Goal: Information Seeking & Learning: Learn about a topic

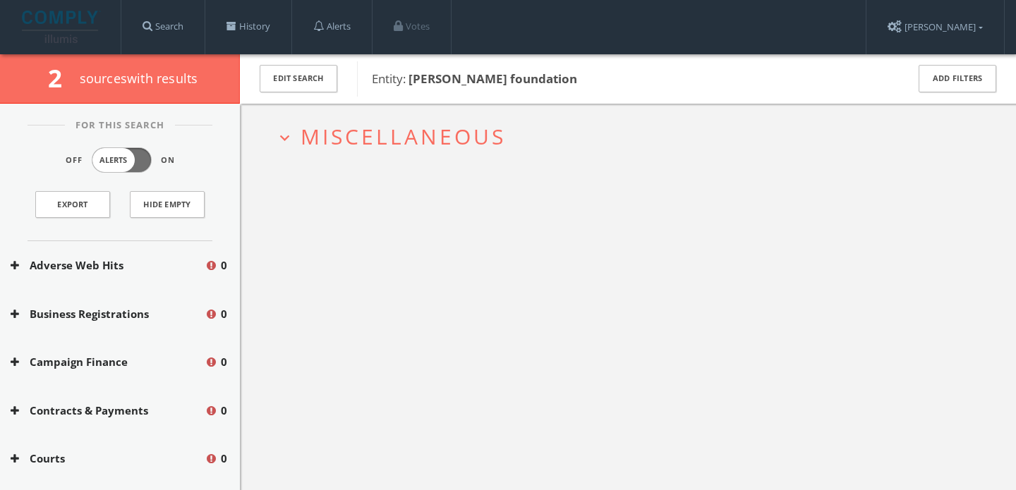
click at [607, 142] on button "expand_more Miscellaneous" at bounding box center [633, 136] width 716 height 23
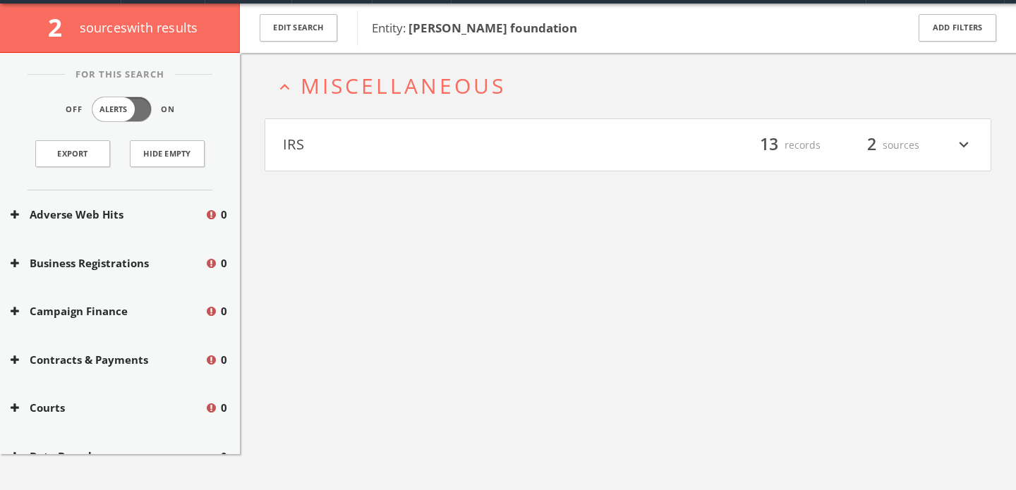
scroll to position [54, 0]
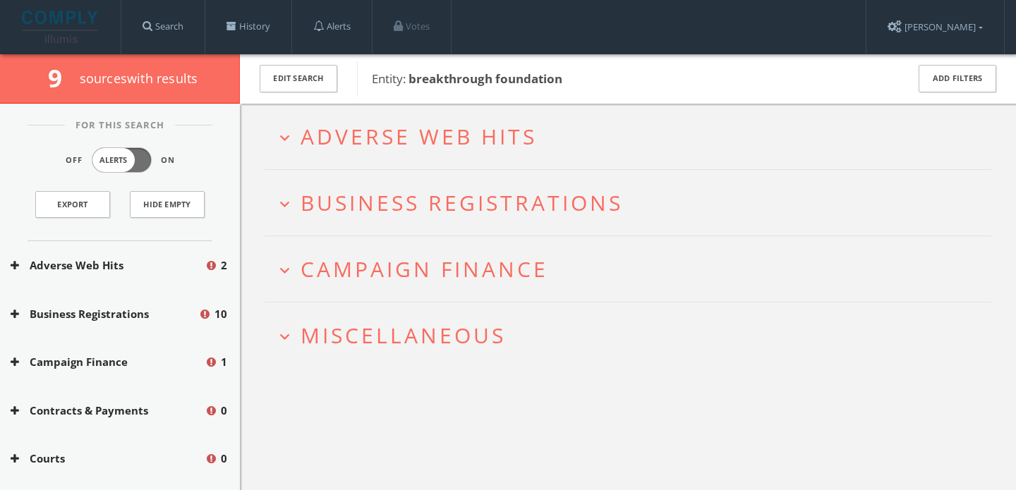
click at [460, 122] on span "Adverse Web Hits" at bounding box center [419, 136] width 236 height 29
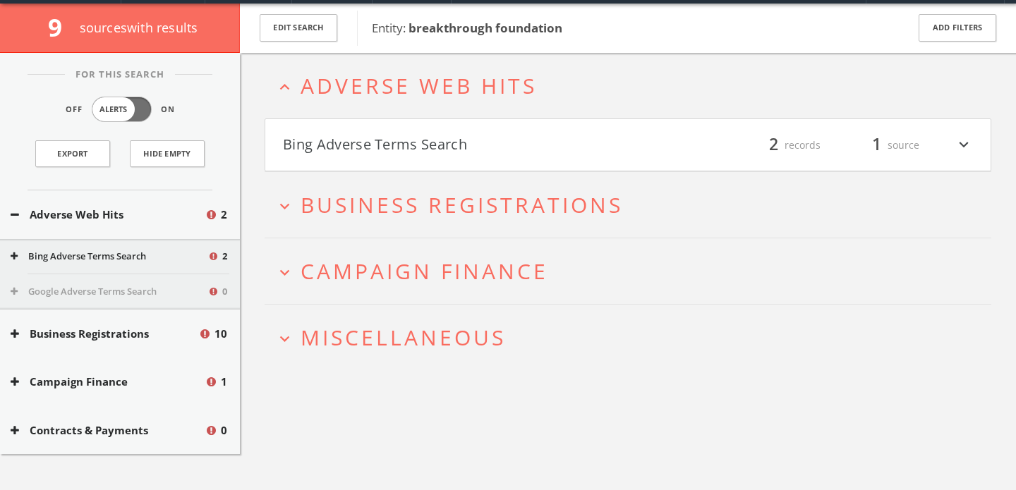
click at [439, 152] on button "Bing Adverse Terms Search" at bounding box center [455, 145] width 345 height 24
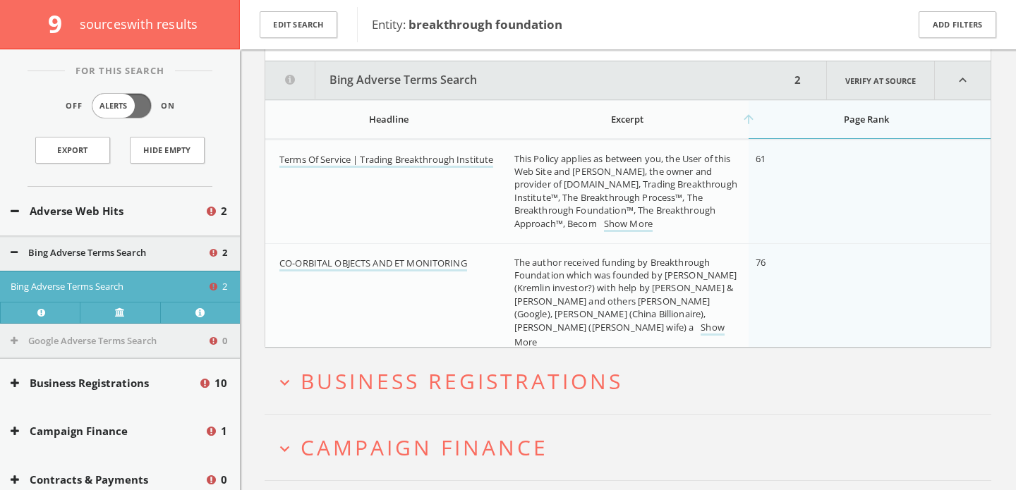
scroll to position [173, 0]
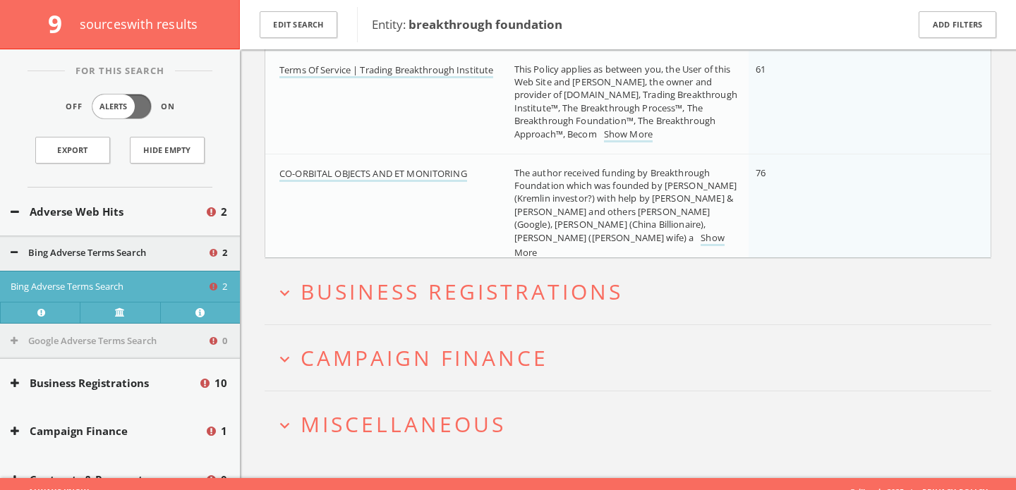
click at [402, 387] on h2 "expand_more Campaign Finance" at bounding box center [628, 358] width 727 height 66
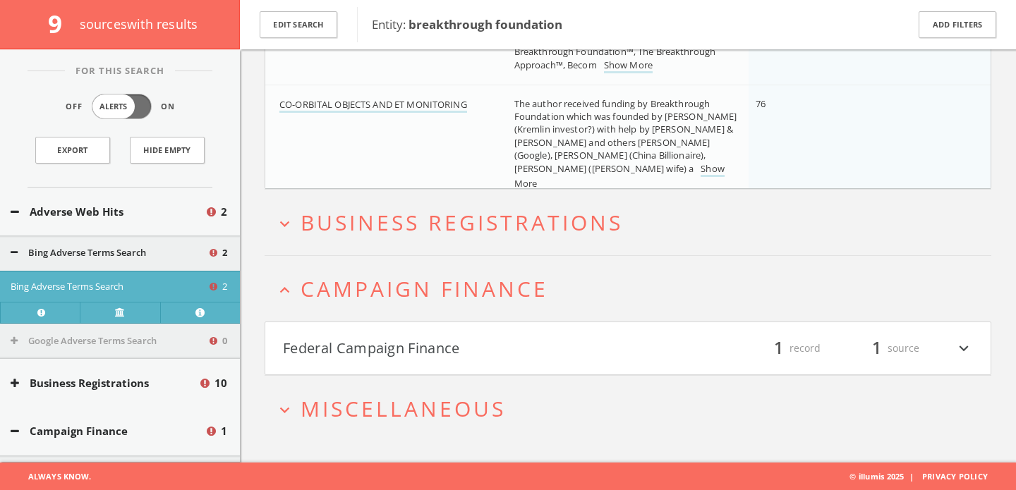
click at [370, 350] on button "Federal Campaign Finance" at bounding box center [455, 349] width 345 height 24
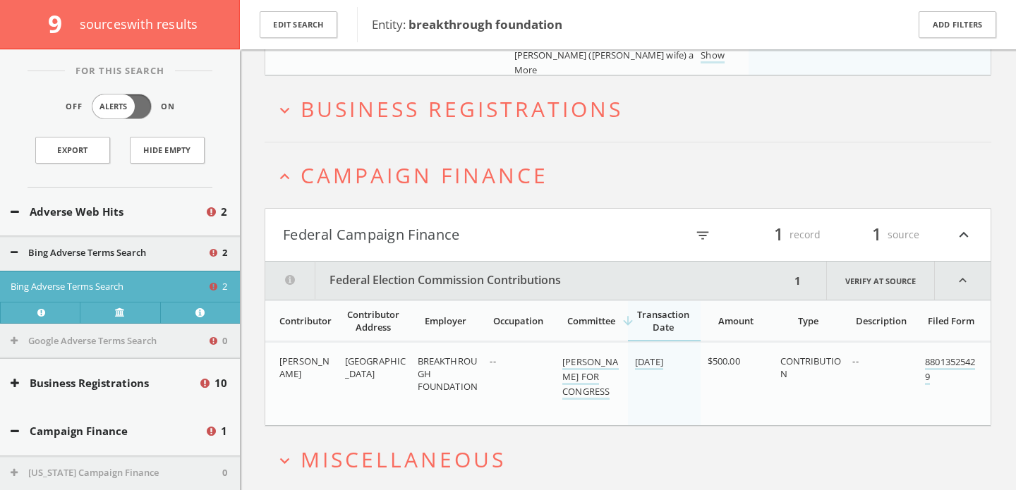
scroll to position [493, 0]
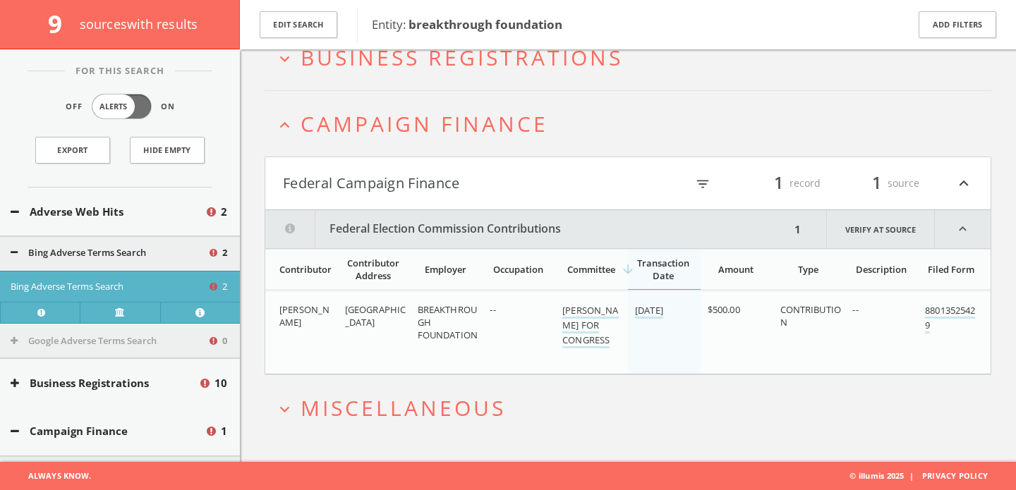
click at [368, 397] on span "Miscellaneous" at bounding box center [403, 408] width 205 height 29
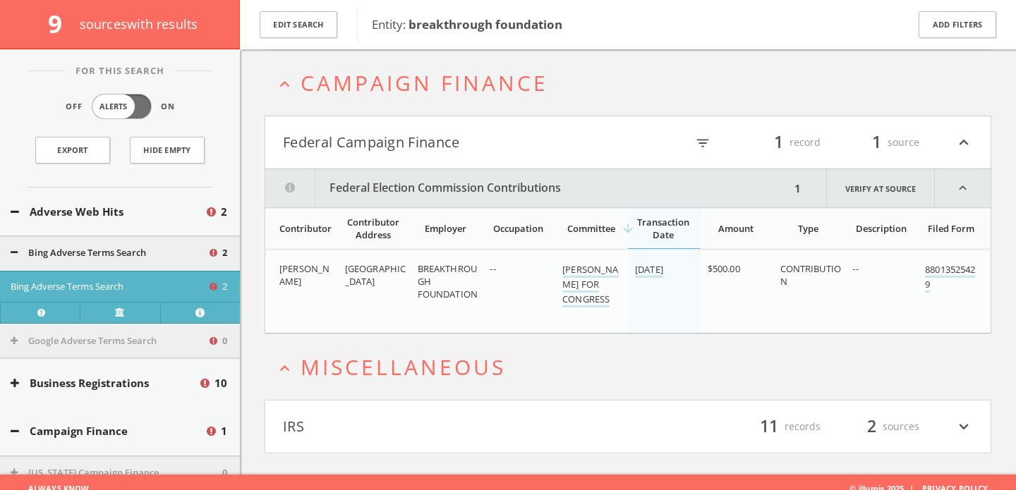
scroll to position [545, 0]
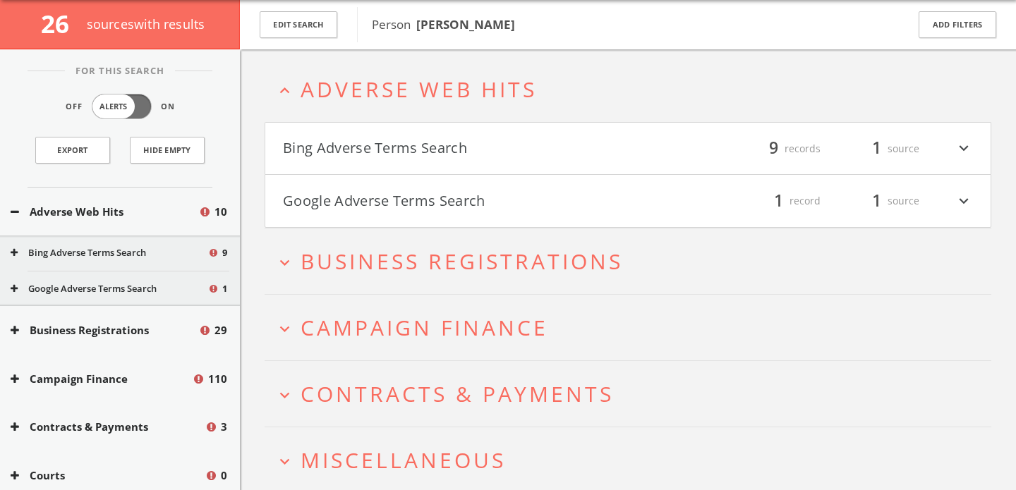
click at [414, 141] on button "Bing Adverse Terms Search" at bounding box center [455, 149] width 345 height 24
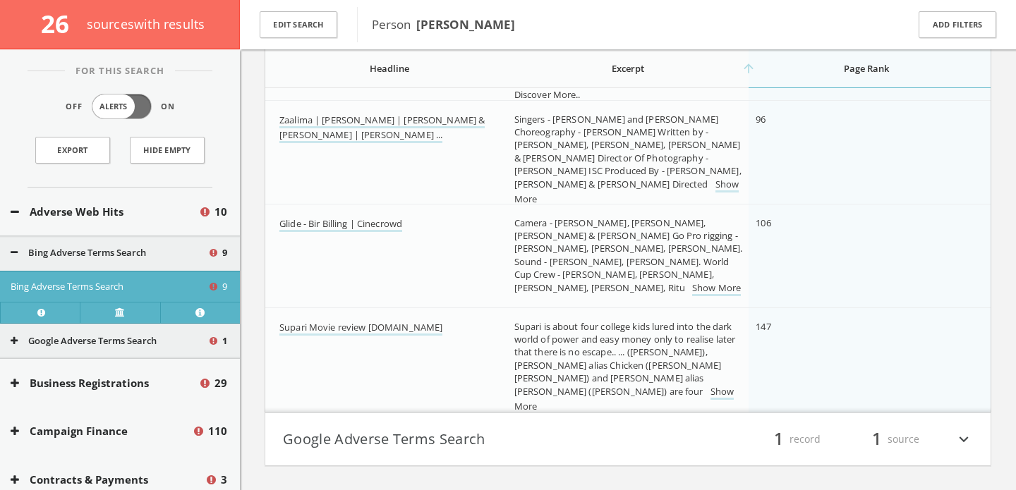
scroll to position [814, 0]
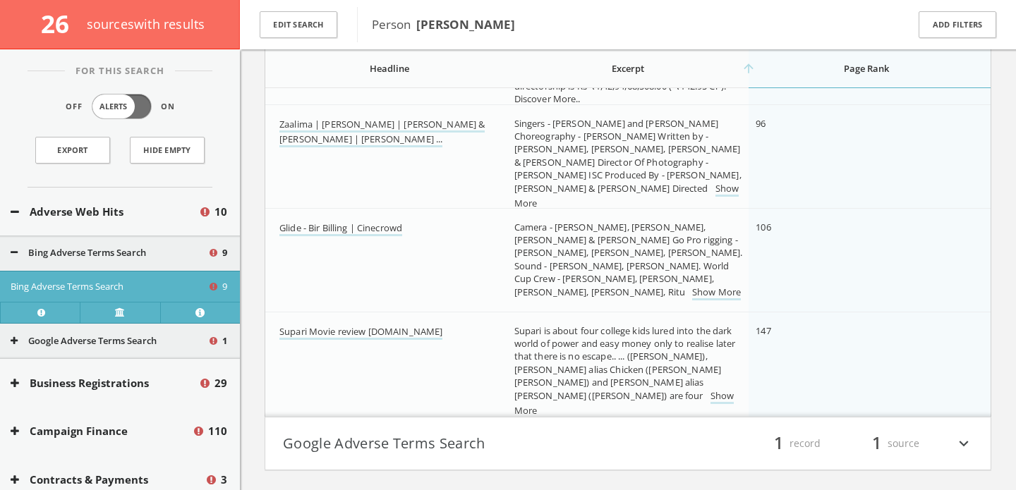
click at [430, 445] on button "Google Adverse Terms Search" at bounding box center [455, 444] width 345 height 24
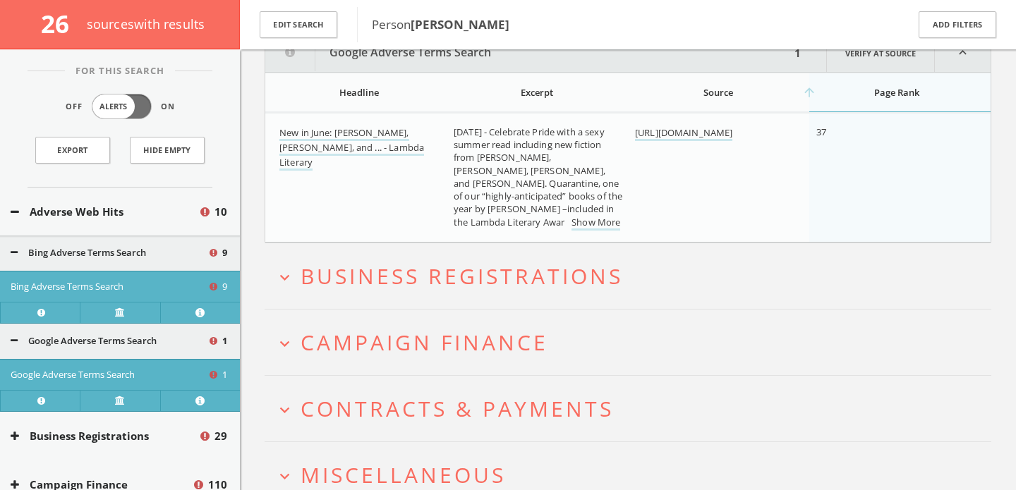
scroll to position [1270, 0]
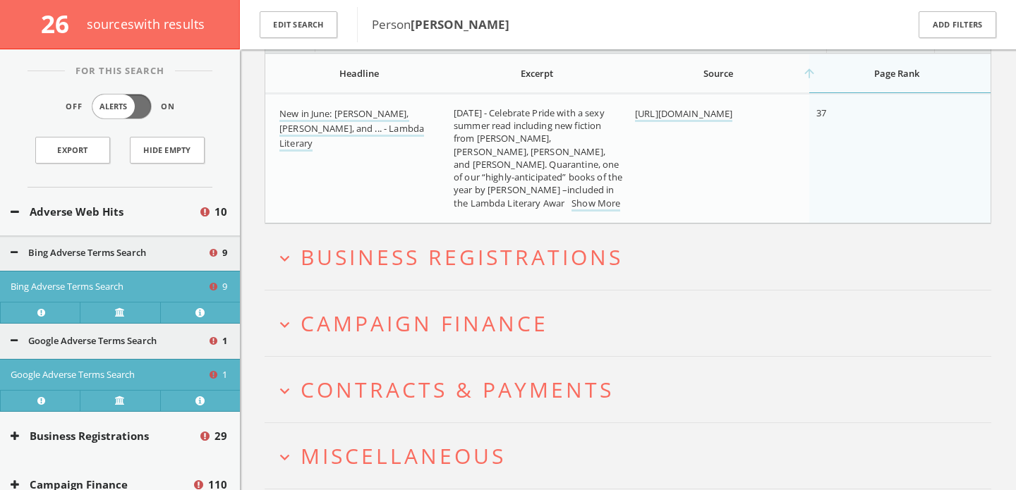
click at [315, 339] on h2 "expand_more Campaign Finance" at bounding box center [628, 324] width 727 height 66
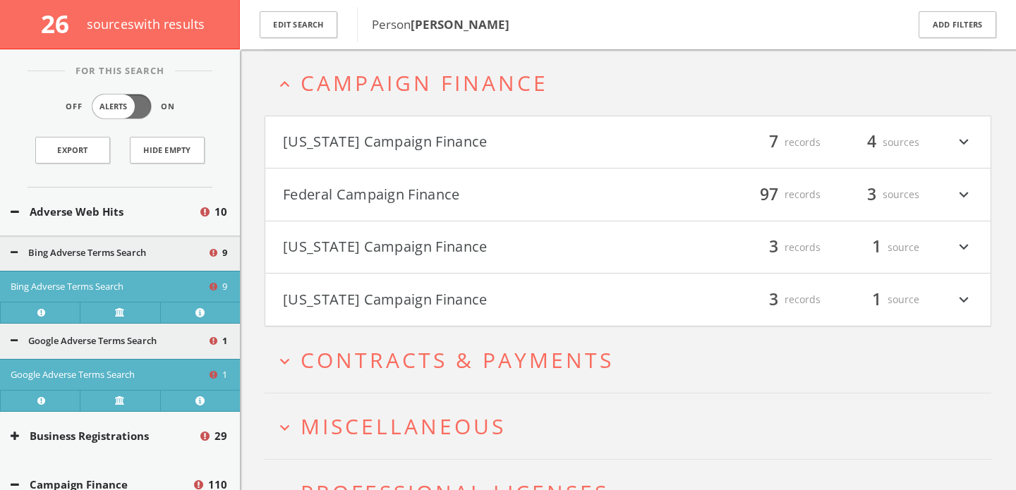
click at [342, 194] on font "Federal Campaign Finance" at bounding box center [371, 194] width 177 height 19
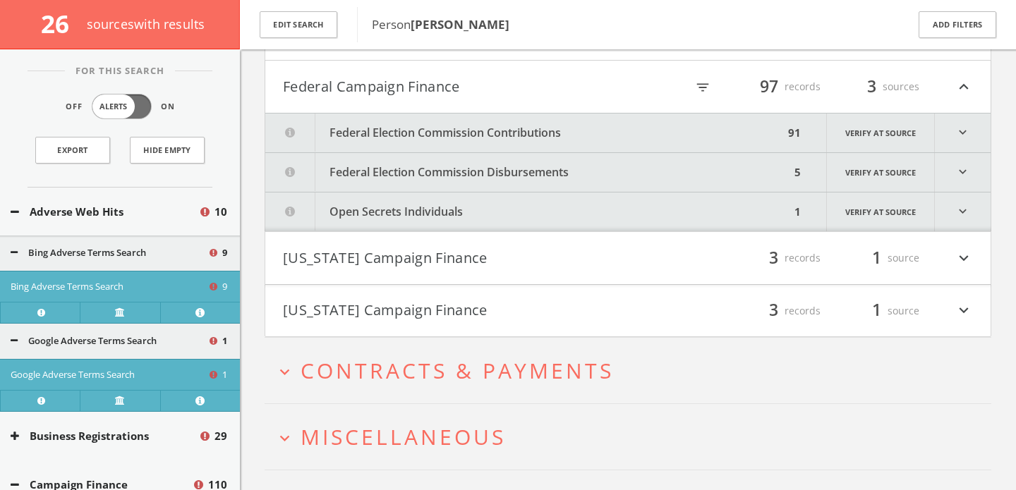
scroll to position [1629, 0]
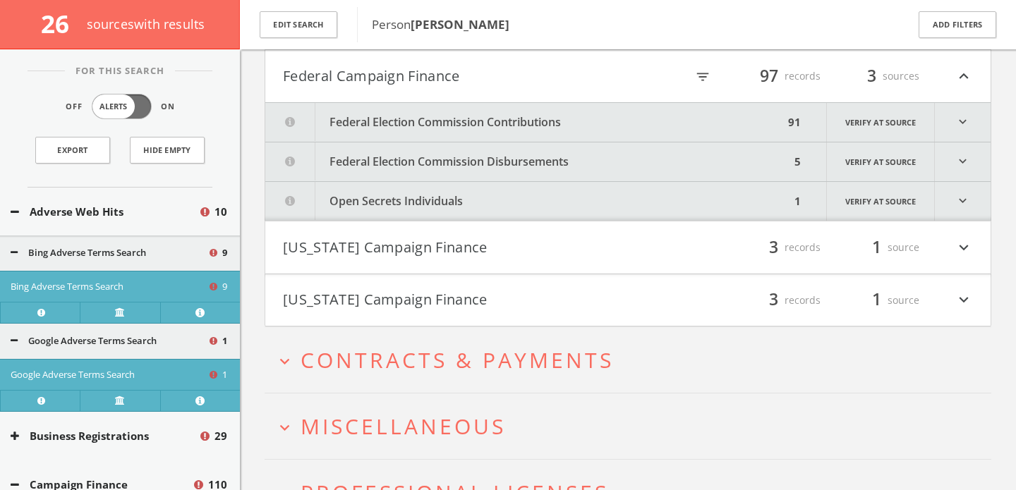
click at [703, 72] on font "filter_list" at bounding box center [703, 77] width 16 height 16
type input "duke"
click at [494, 75] on button "Federal Campaign Finance" at bounding box center [396, 76] width 227 height 24
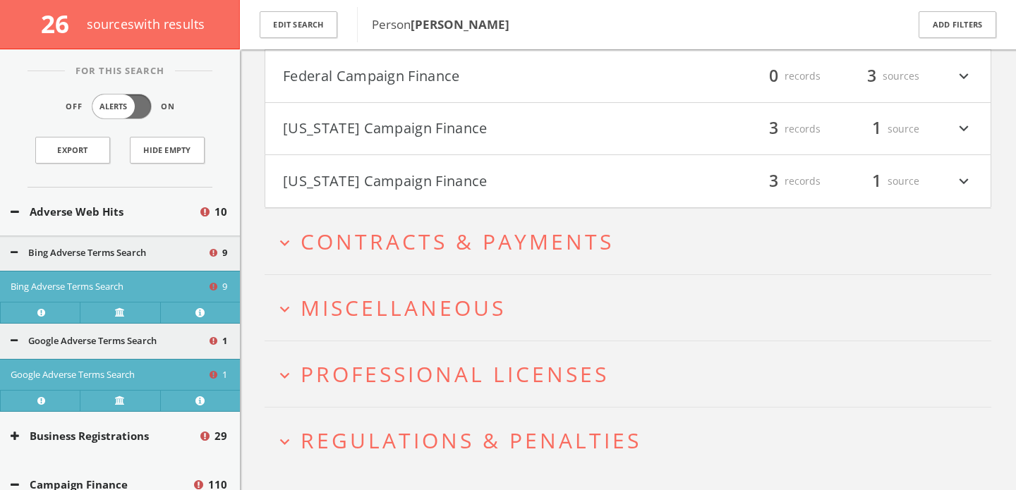
click at [397, 315] on span "Miscellaneous" at bounding box center [403, 308] width 205 height 29
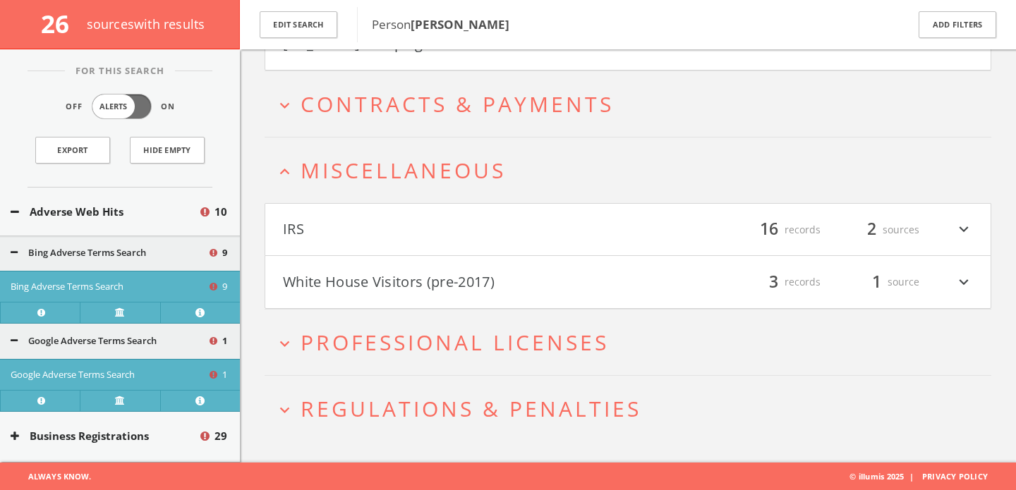
click at [385, 272] on font "White House Visitors (pre-2017)" at bounding box center [389, 281] width 212 height 19
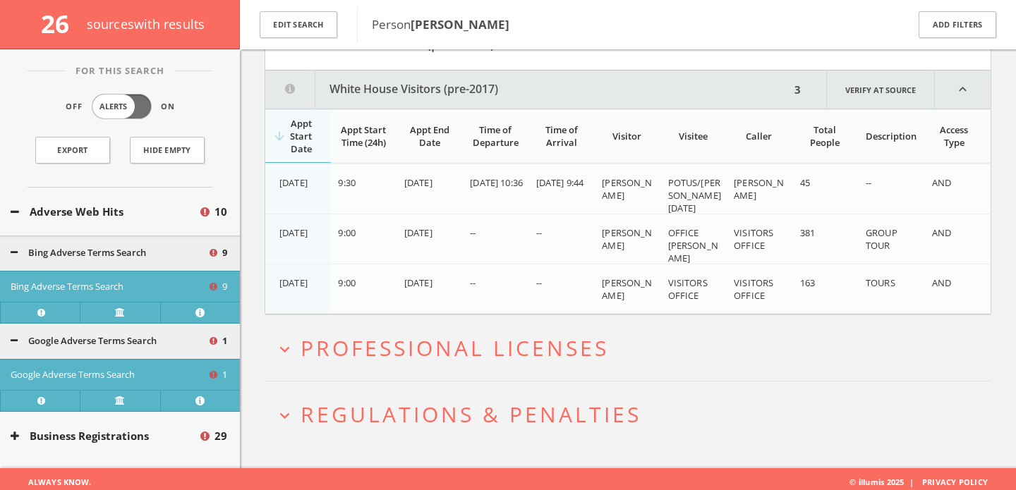
scroll to position [2012, 0]
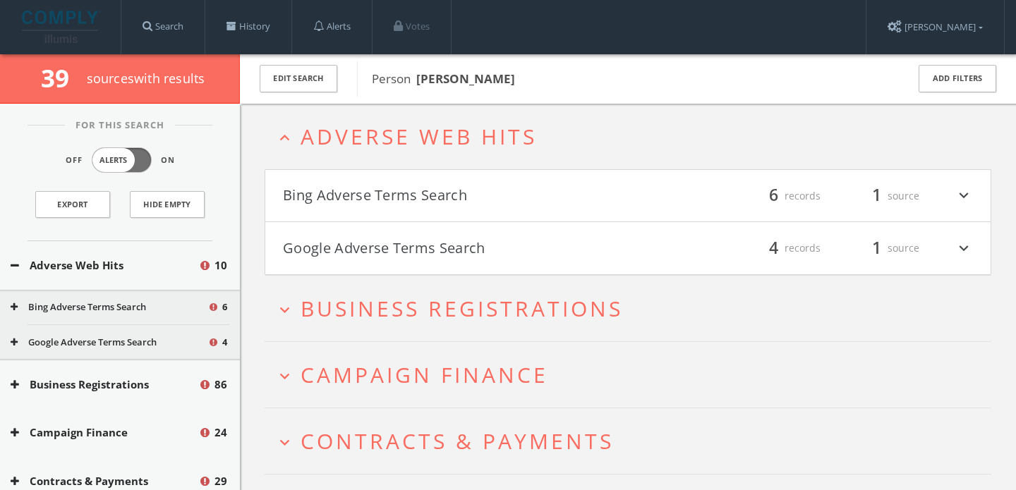
click at [366, 170] on h4 "Bing Adverse Terms Search filter_list 6 records 1 source expand_more" at bounding box center [627, 196] width 725 height 52
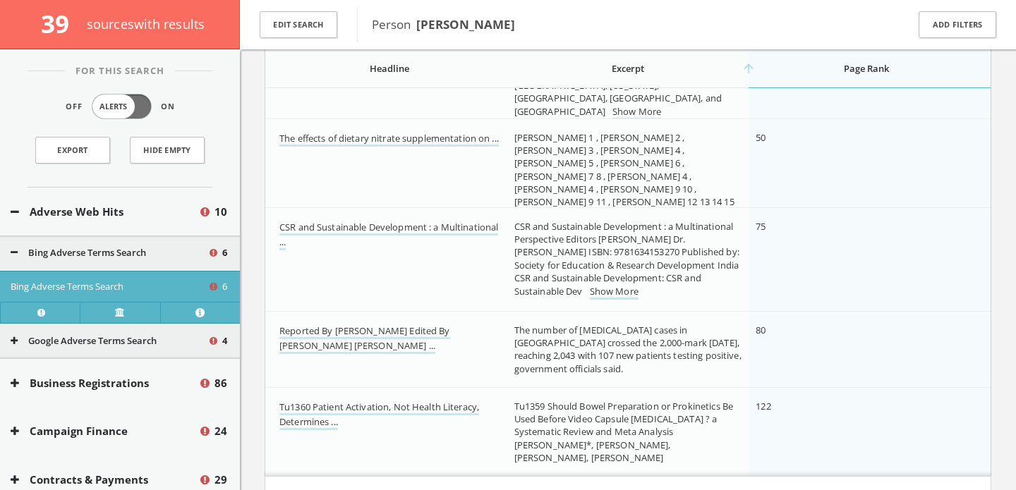
scroll to position [400, 0]
click at [590, 294] on link "Show More" at bounding box center [614, 291] width 49 height 15
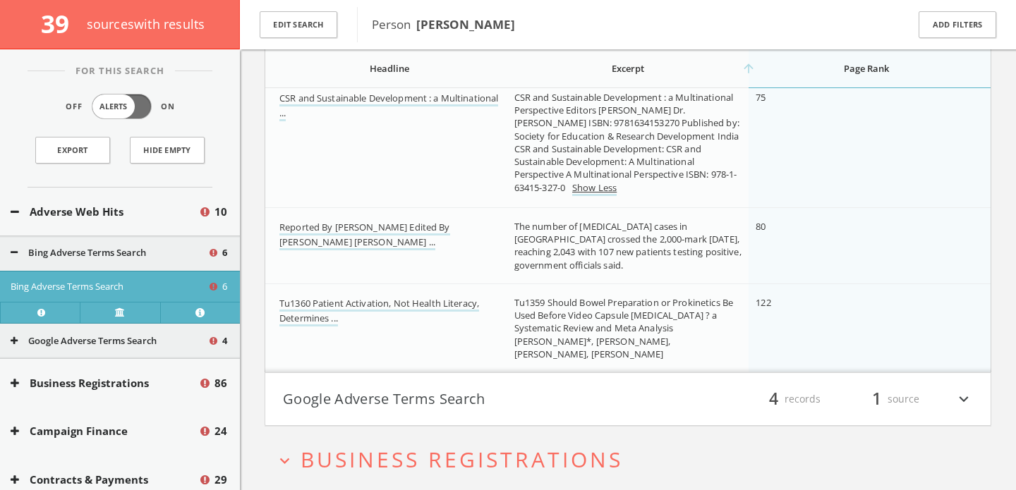
scroll to position [533, 0]
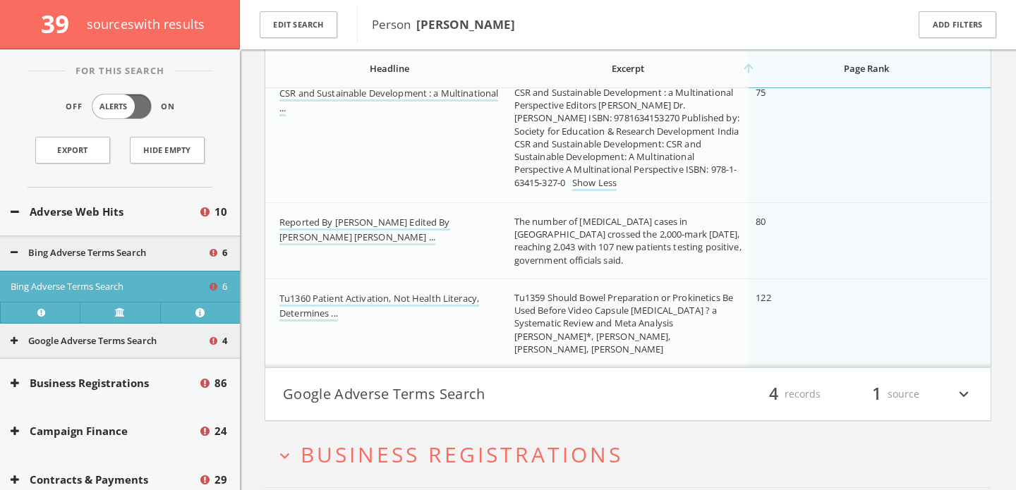
click at [548, 390] on button "Google Adverse Terms Search" at bounding box center [455, 394] width 345 height 24
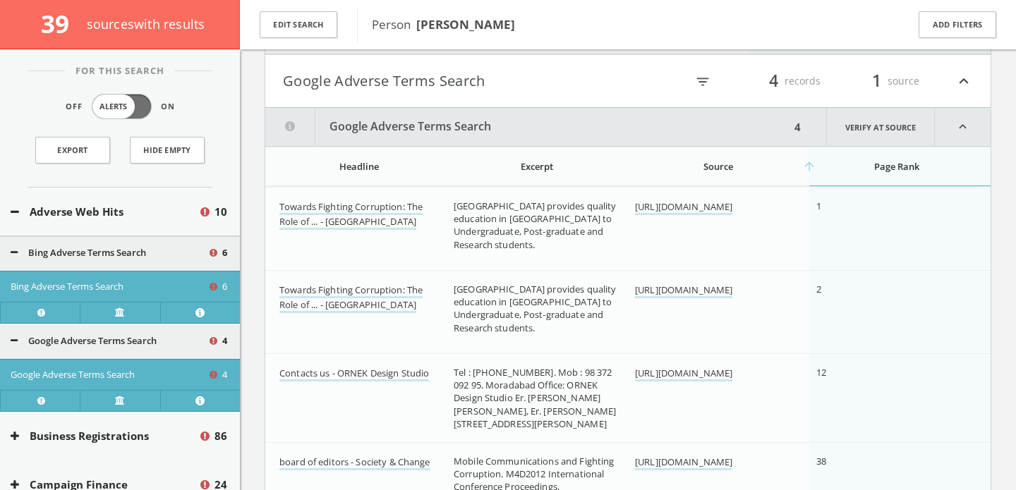
scroll to position [823, 0]
click at [382, 203] on link "Towards Fighting Corruption: The Role of ... - BRAC University" at bounding box center [350, 213] width 143 height 30
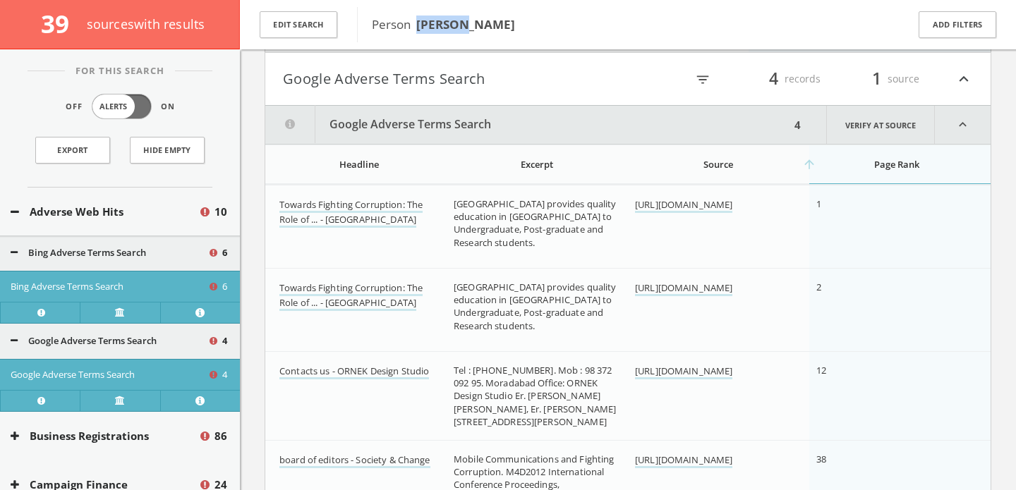
drag, startPoint x: 466, startPoint y: 25, endPoint x: 417, endPoint y: 25, distance: 49.4
click at [417, 25] on b "Saurabh Gupta" at bounding box center [465, 24] width 99 height 16
copy b "Saurabh"
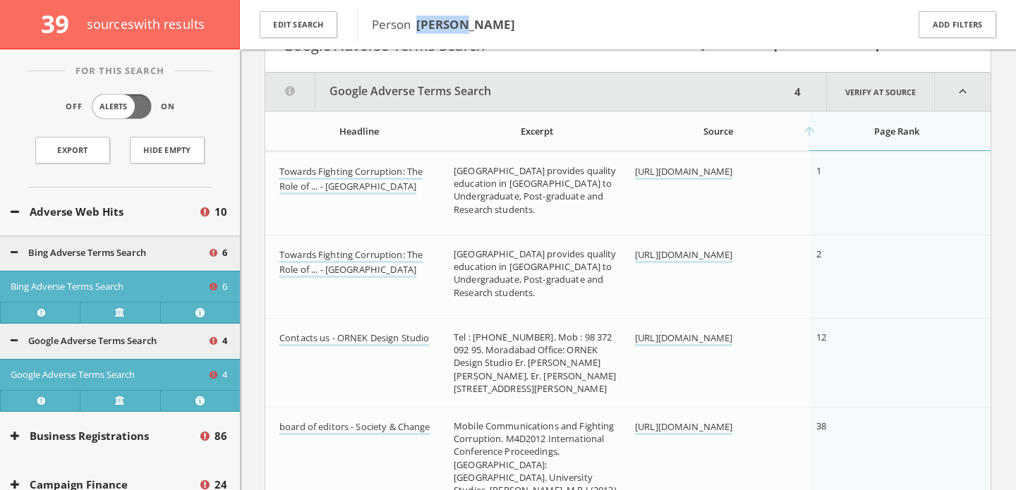
scroll to position [859, 0]
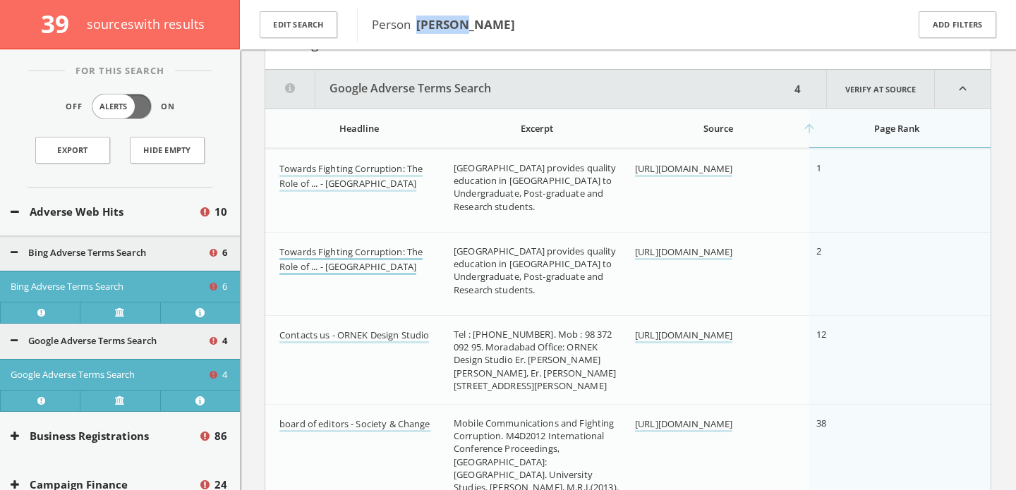
click at [395, 251] on link "Towards Fighting Corruption: The Role of ... - BRAC University" at bounding box center [350, 261] width 143 height 30
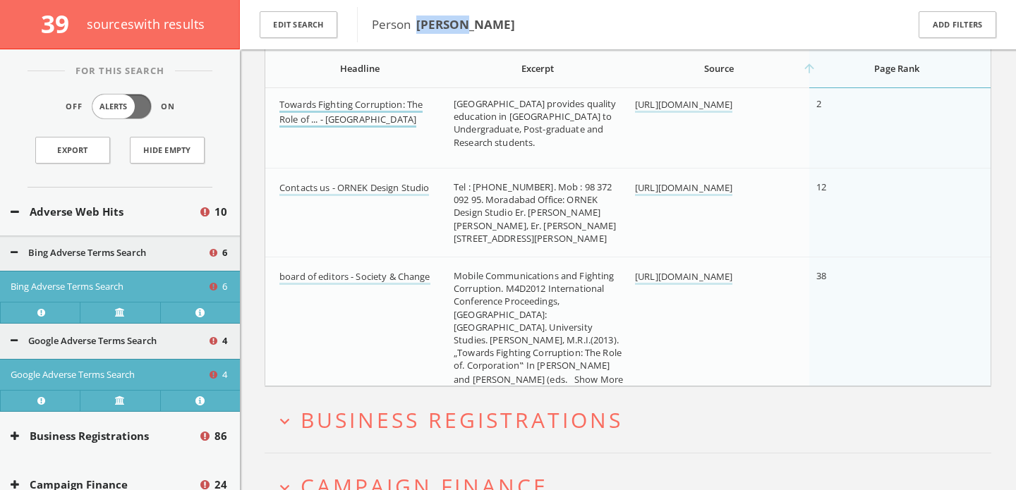
scroll to position [1010, 0]
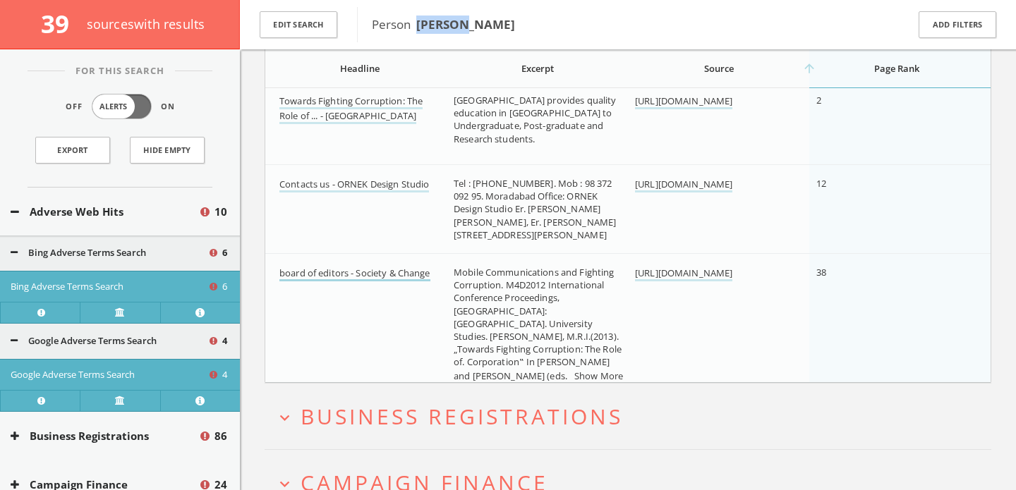
click at [390, 269] on link "board of editors - Society & Change" at bounding box center [354, 274] width 151 height 15
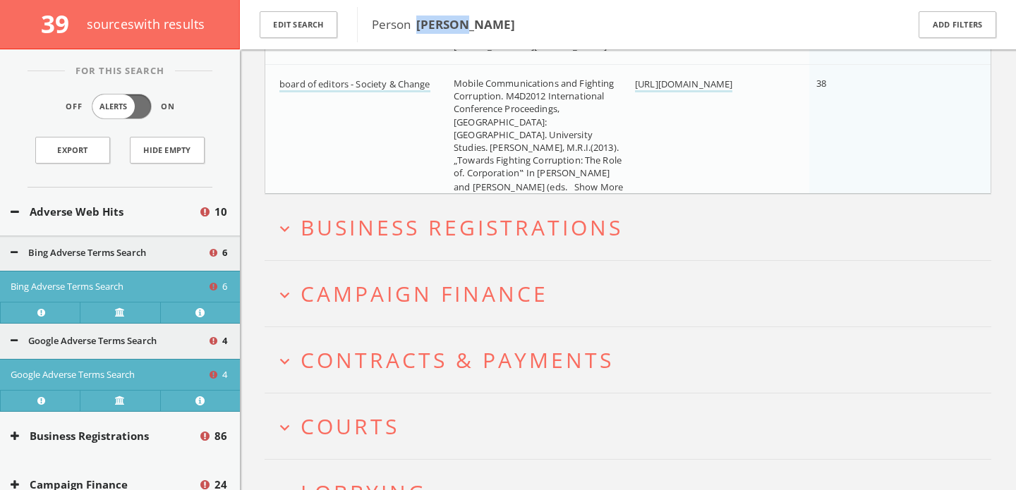
click at [390, 279] on span "Campaign Finance" at bounding box center [425, 293] width 248 height 29
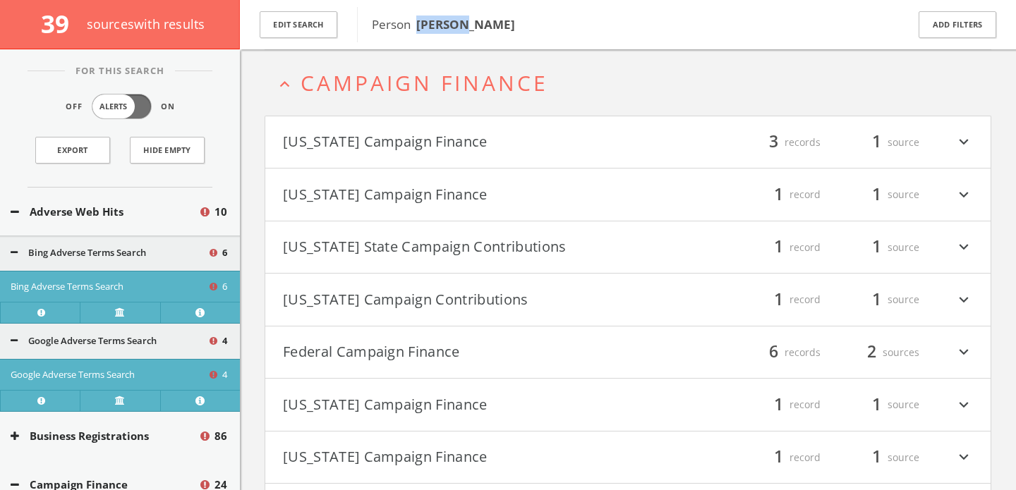
click at [404, 346] on button "Federal Campaign Finance" at bounding box center [455, 353] width 345 height 24
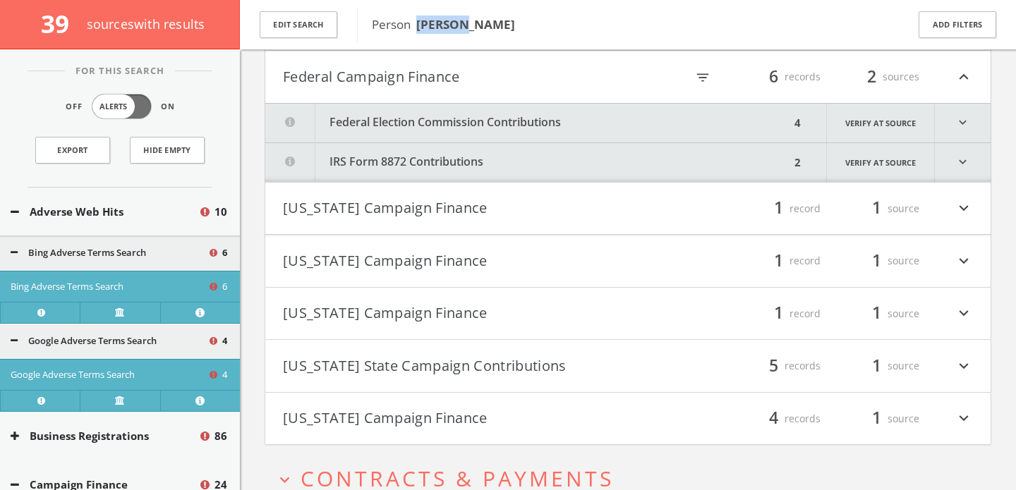
click at [538, 124] on button "Federal Election Commission Contributions" at bounding box center [527, 123] width 525 height 39
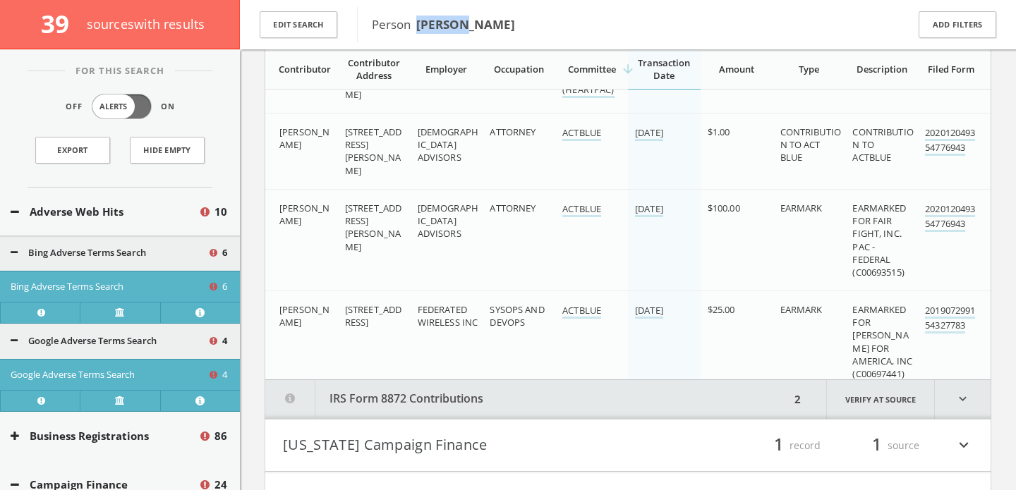
scroll to position [1939, 0]
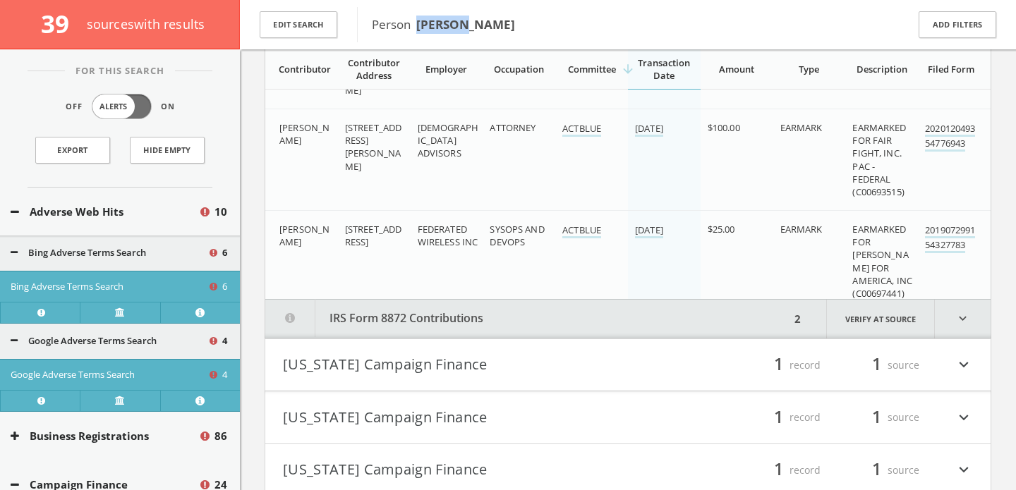
click at [517, 316] on button "IRS Form 8872 Contributions" at bounding box center [527, 319] width 525 height 39
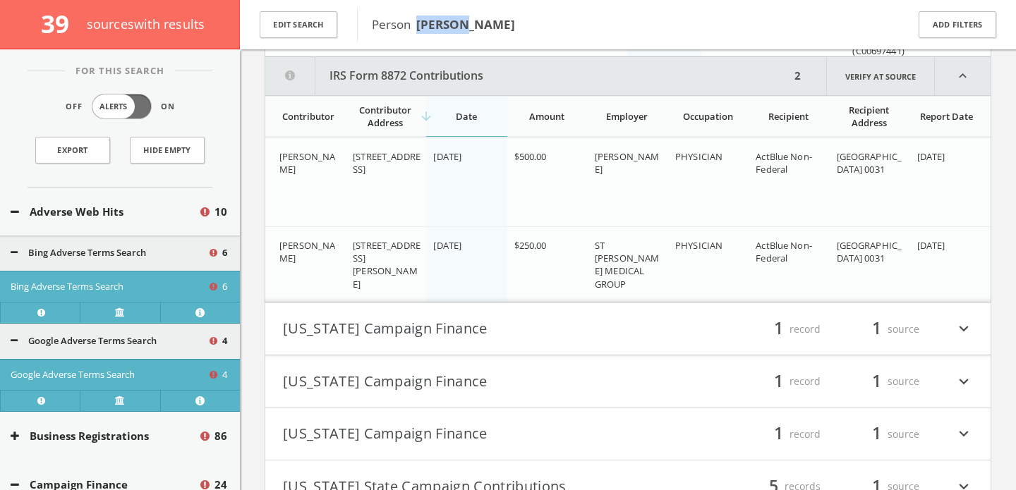
scroll to position [2188, 0]
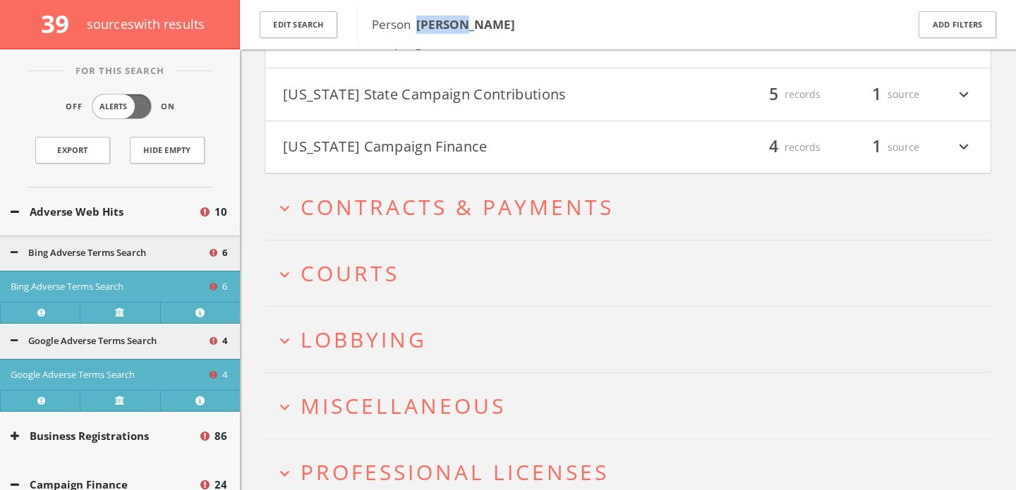
click at [505, 274] on button "expand_more Courts" at bounding box center [633, 273] width 716 height 23
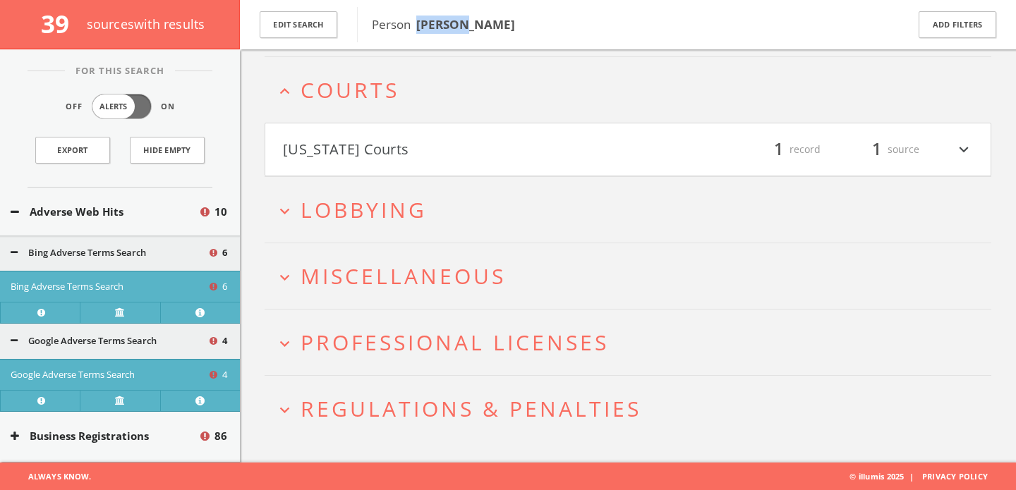
click at [454, 157] on button "Connecticut Courts" at bounding box center [455, 150] width 345 height 24
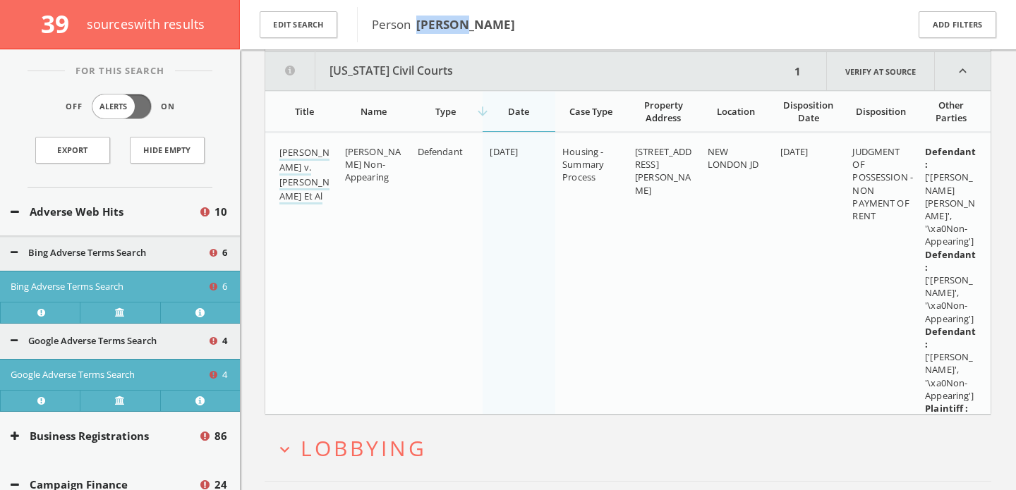
scroll to position [2884, 0]
click at [315, 185] on link "GUPTA, SAURABH v. MARRERO, ARIEL Et Al" at bounding box center [304, 173] width 50 height 59
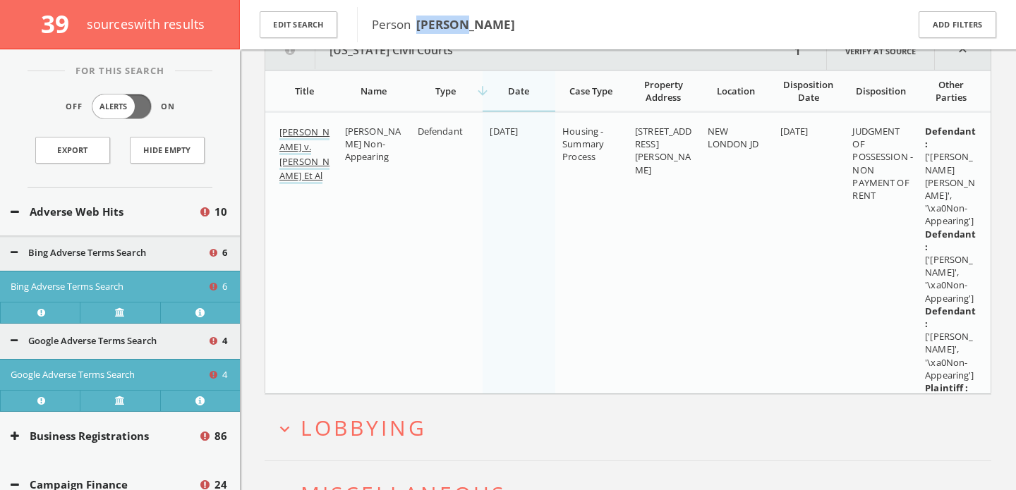
scroll to position [2904, 0]
click at [466, 431] on button "expand_more Lobbying" at bounding box center [633, 426] width 716 height 23
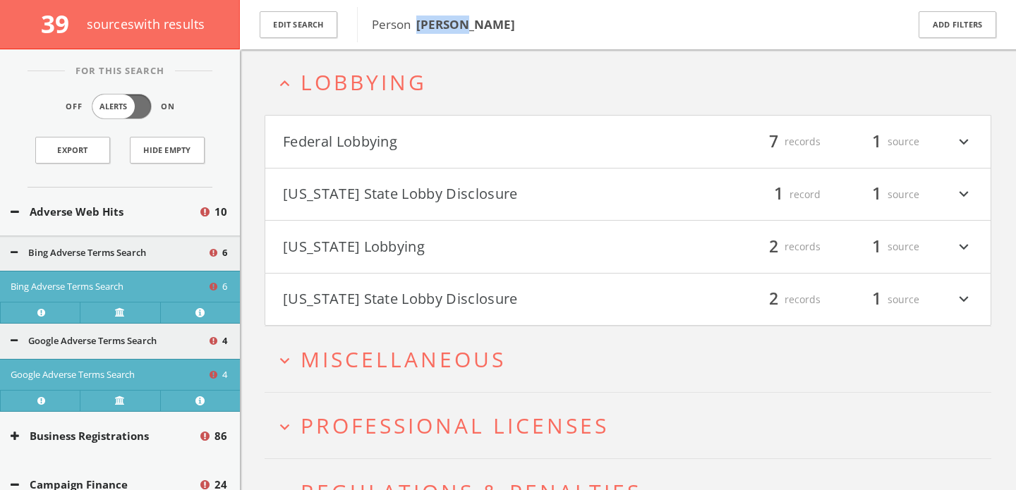
click at [416, 139] on button "Federal Lobbying" at bounding box center [455, 142] width 345 height 24
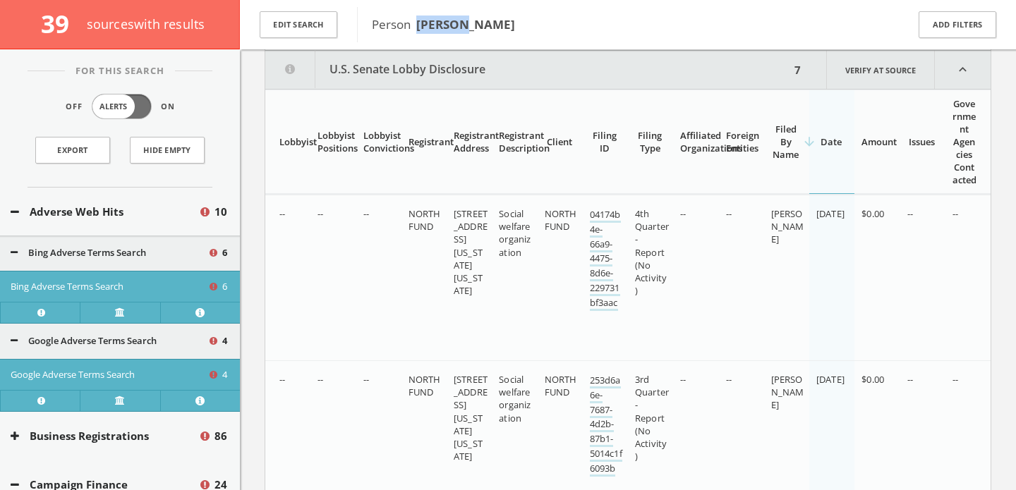
scroll to position [3367, 0]
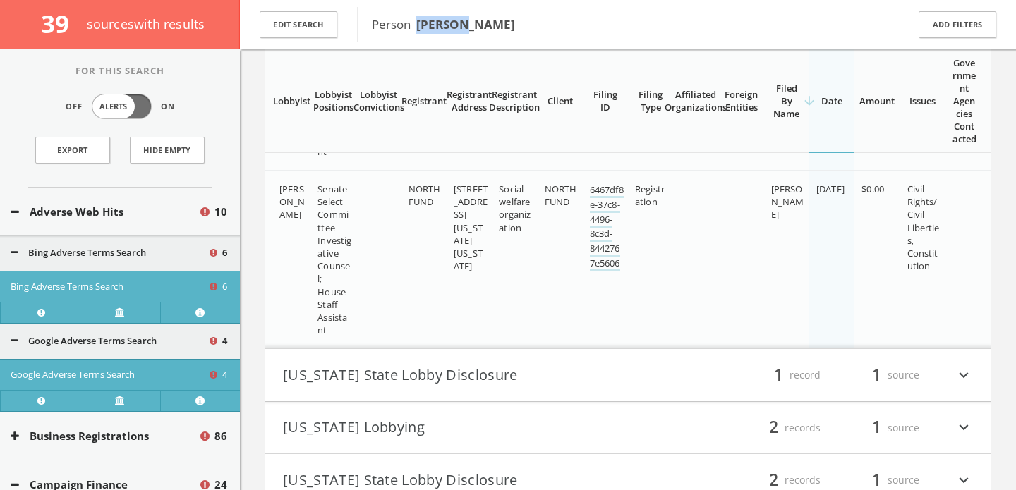
click at [418, 383] on button "Michigan State Lobby Disclosure" at bounding box center [455, 375] width 345 height 24
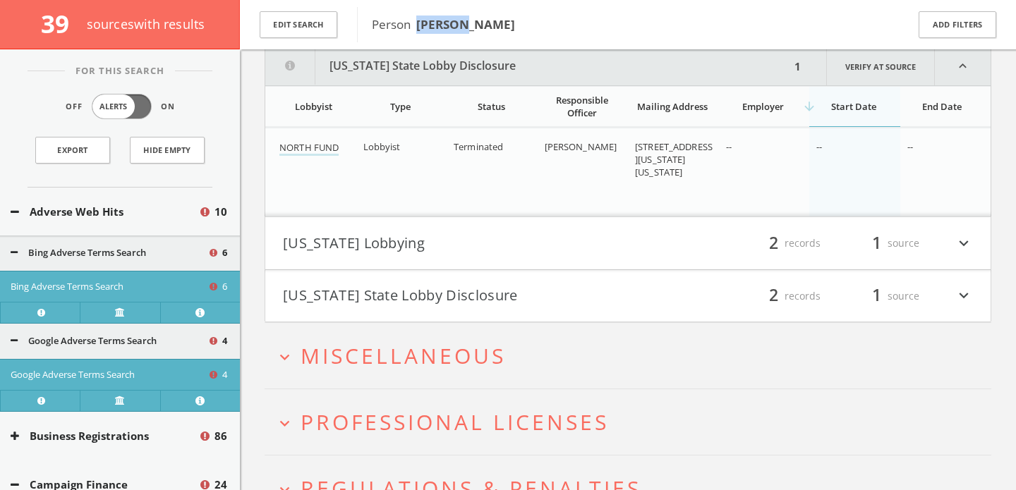
scroll to position [4763, 0]
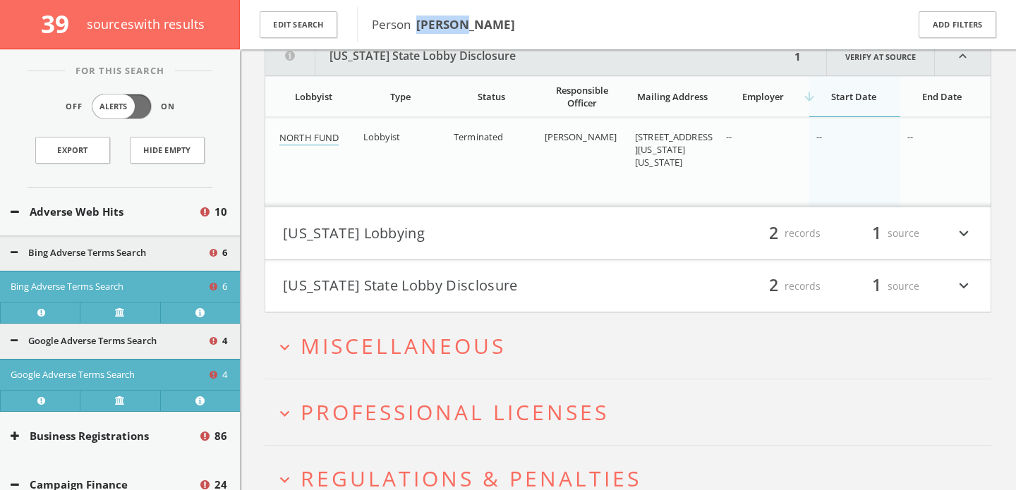
click at [459, 246] on button "Virginia Lobbying" at bounding box center [455, 234] width 345 height 24
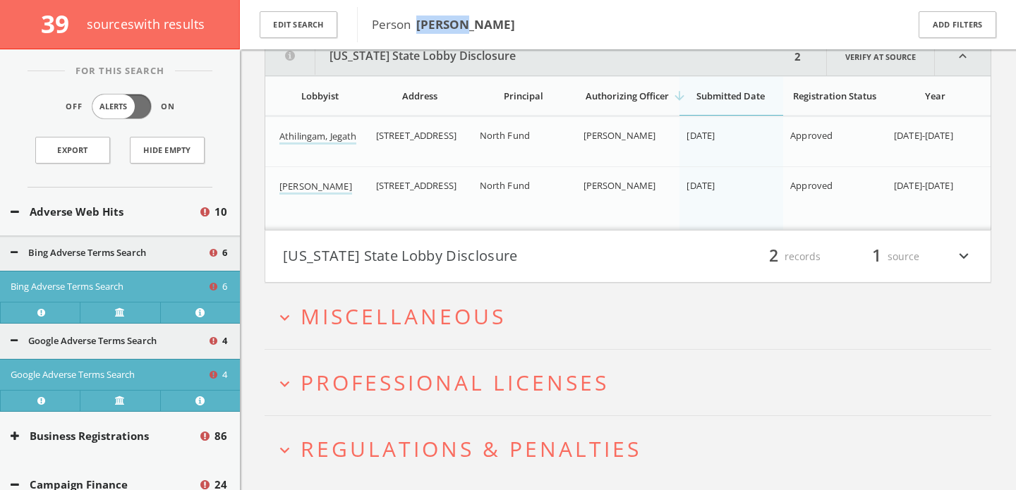
click at [460, 267] on button "Wisconsin State Lobby Disclosure" at bounding box center [455, 257] width 345 height 24
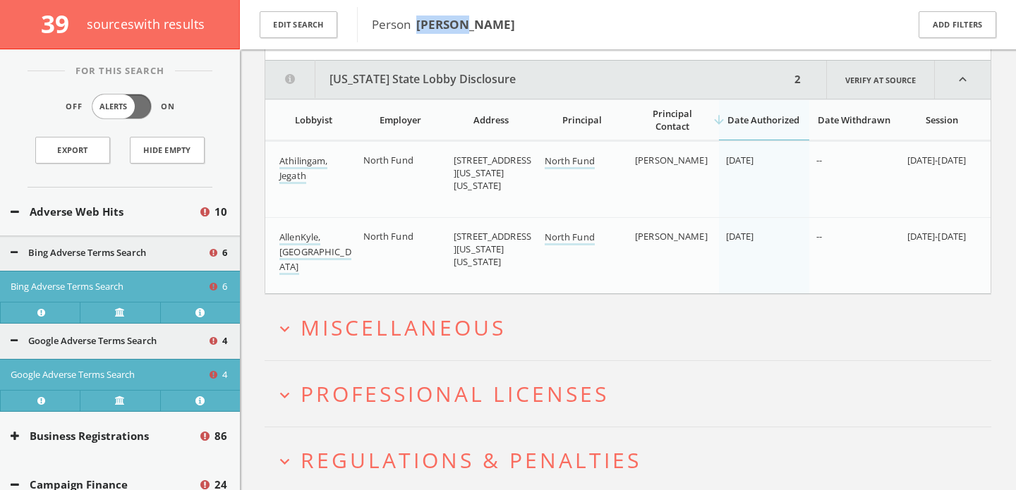
scroll to position [5232, 0]
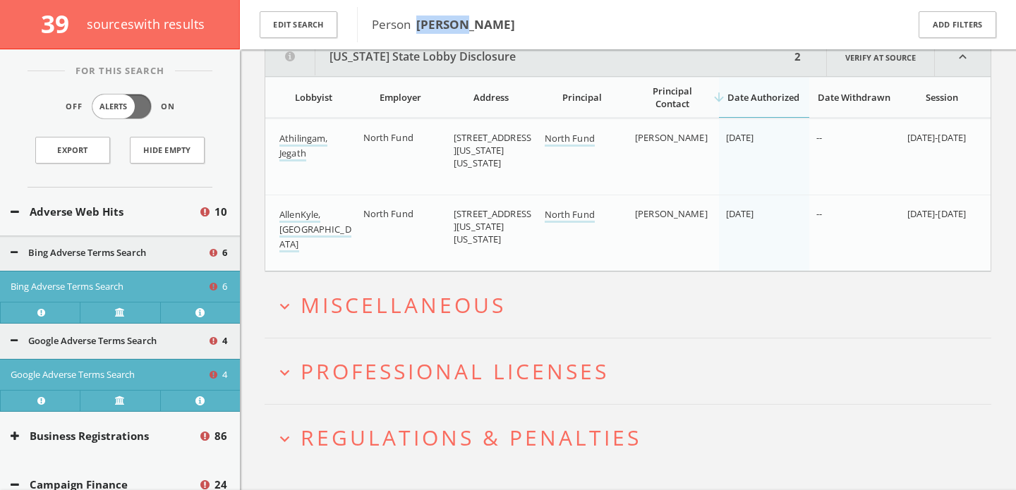
click at [456, 315] on span "Miscellaneous" at bounding box center [403, 305] width 205 height 29
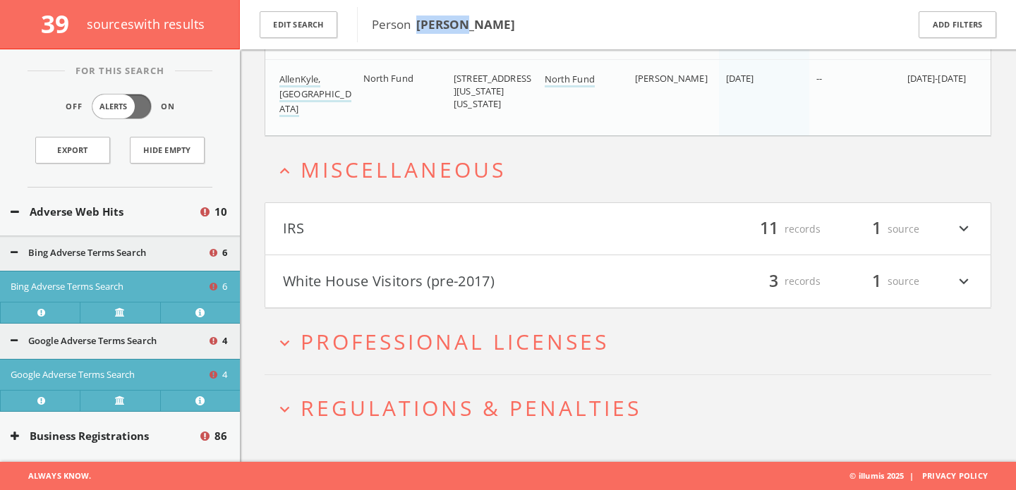
click at [440, 287] on button "White House Visitors (pre-2017)" at bounding box center [455, 282] width 345 height 24
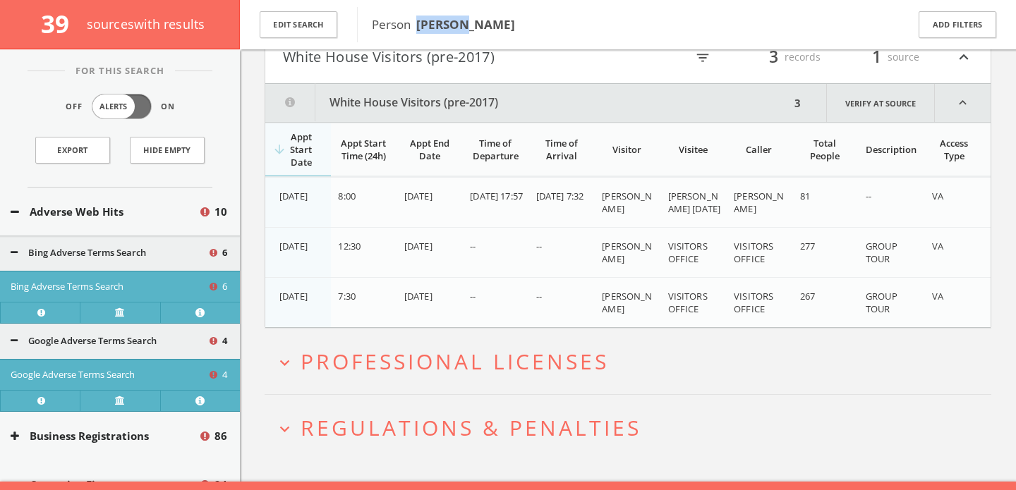
scroll to position [5624, 0]
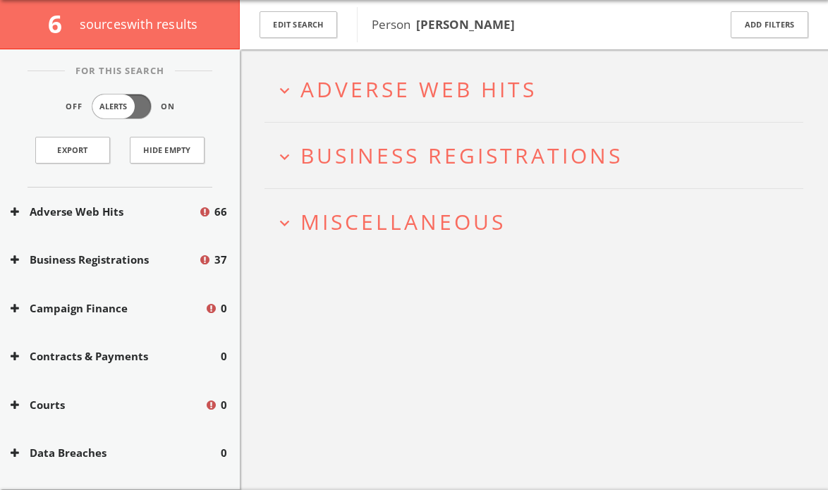
drag, startPoint x: 0, startPoint y: 0, endPoint x: 344, endPoint y: 75, distance: 352.4
click at [344, 75] on span "Adverse Web Hits" at bounding box center [419, 89] width 236 height 29
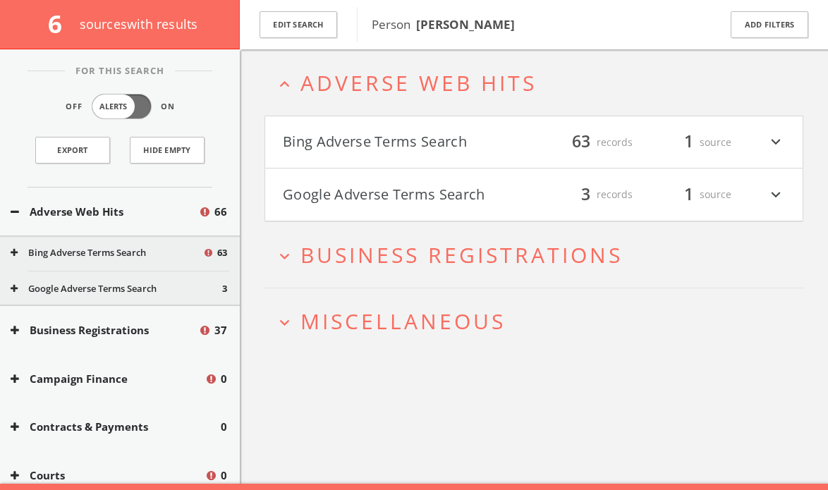
click at [346, 132] on button "Bing Adverse Terms Search" at bounding box center [408, 143] width 251 height 24
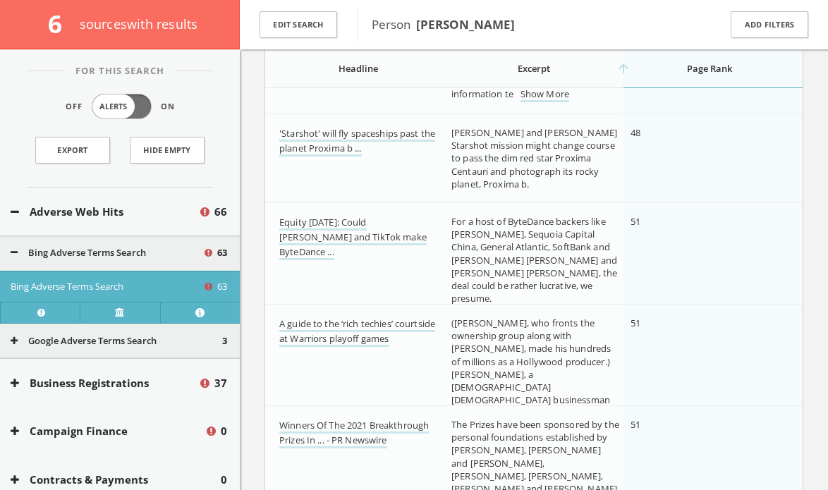
scroll to position [1735, 0]
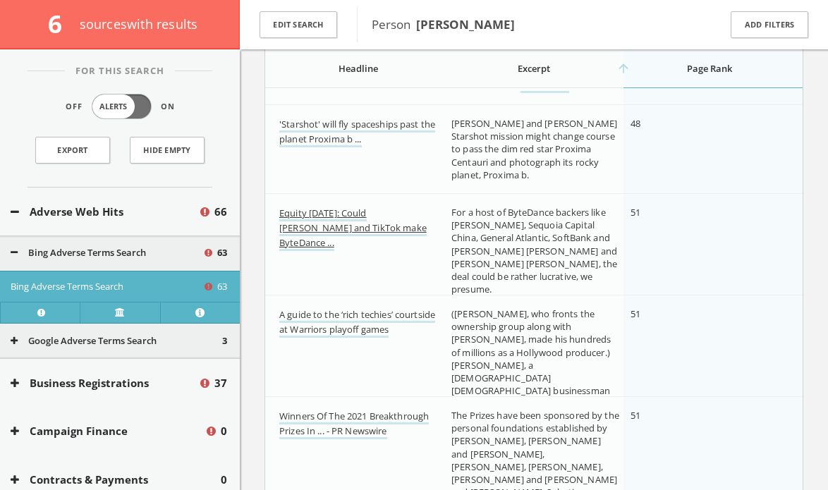
click at [351, 212] on link "Equity Monday: Could Satya and TikTok make ByteDance ..." at bounding box center [352, 229] width 147 height 44
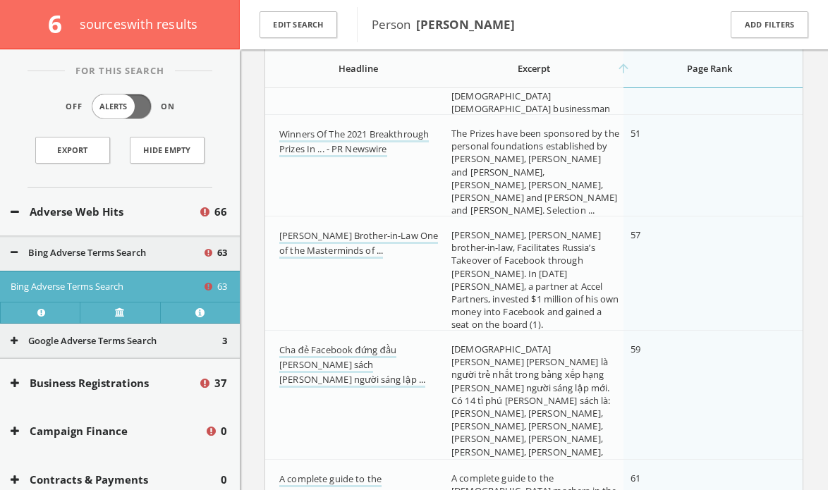
scroll to position [2027, 0]
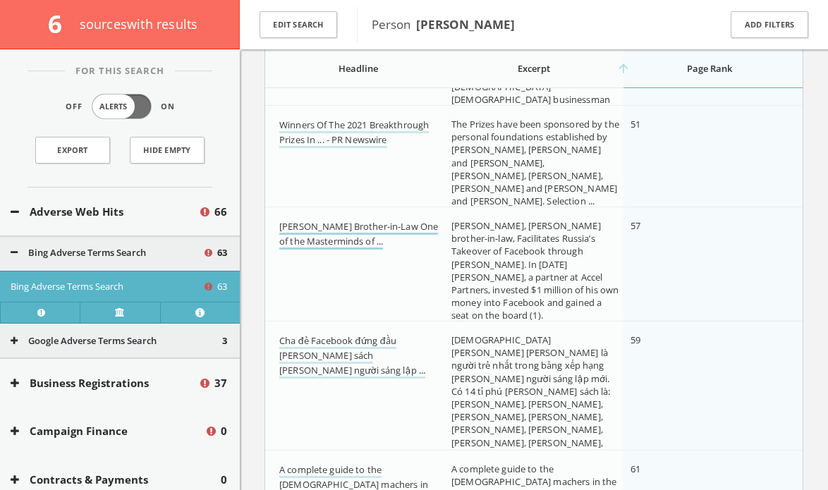
click at [351, 229] on link "Mitch McConnell's Brother-in-Law One of the Masterminds of ..." at bounding box center [358, 235] width 159 height 30
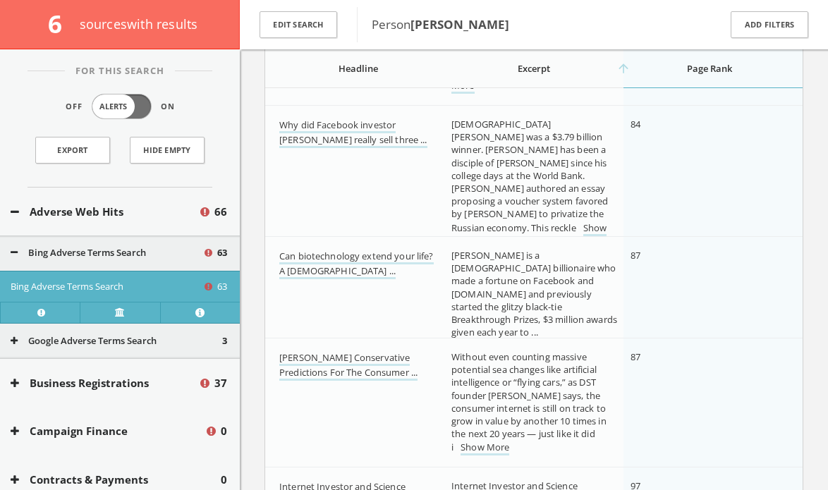
scroll to position [3776, 0]
click at [461, 221] on link "Show More" at bounding box center [529, 236] width 155 height 30
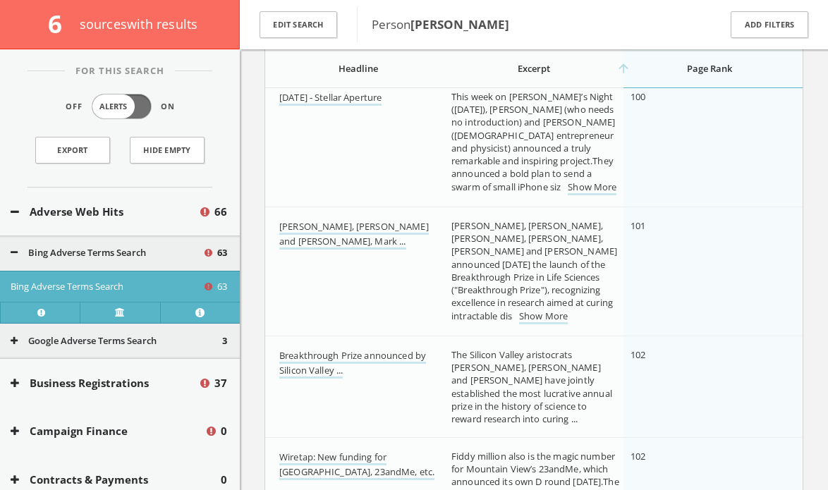
scroll to position [4444, 0]
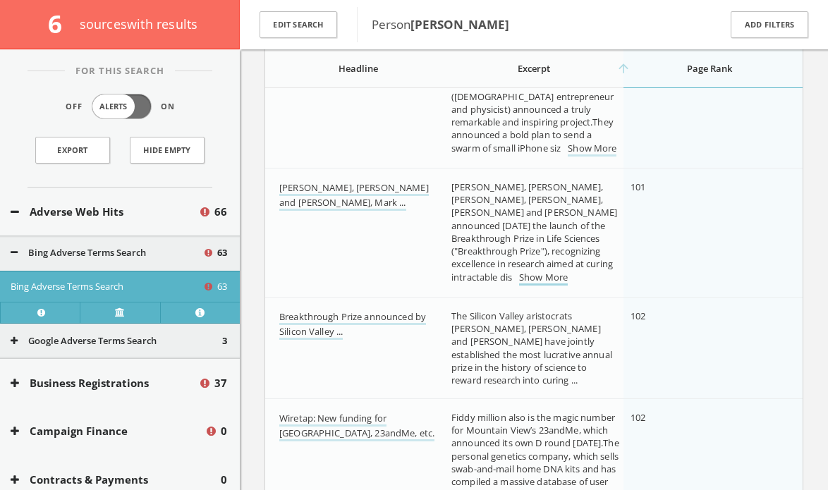
click at [519, 282] on link "Show More" at bounding box center [543, 278] width 49 height 15
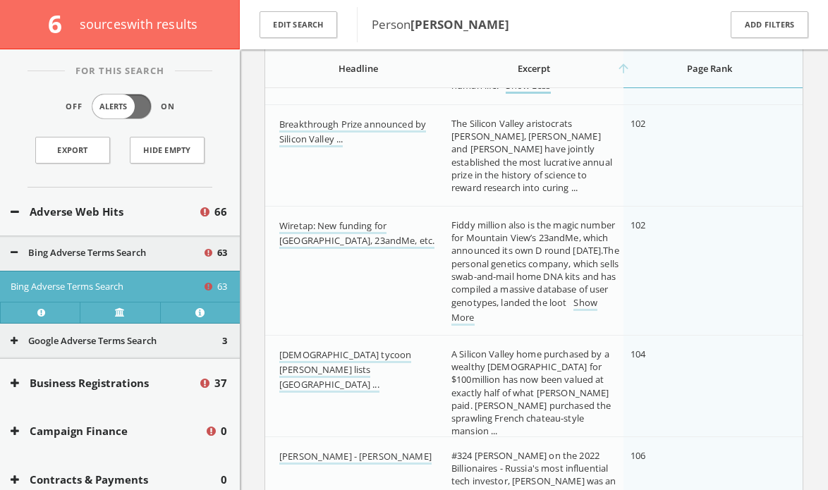
scroll to position [4652, 0]
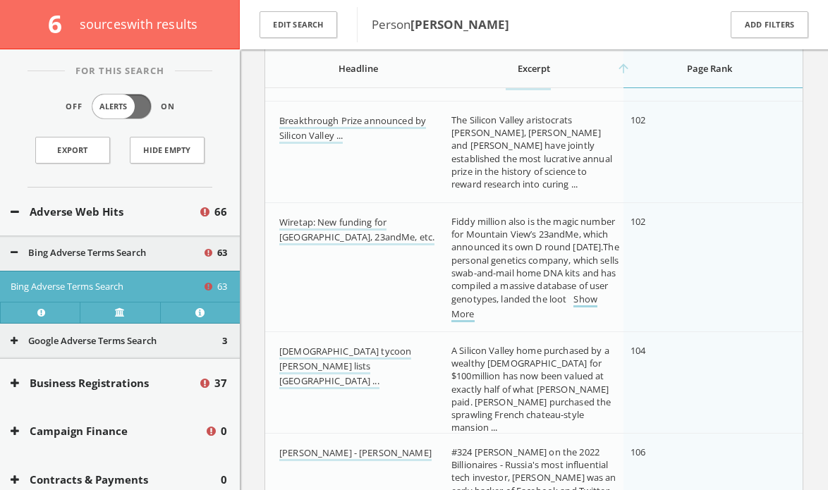
click at [545, 320] on link "Show More" at bounding box center [525, 308] width 146 height 30
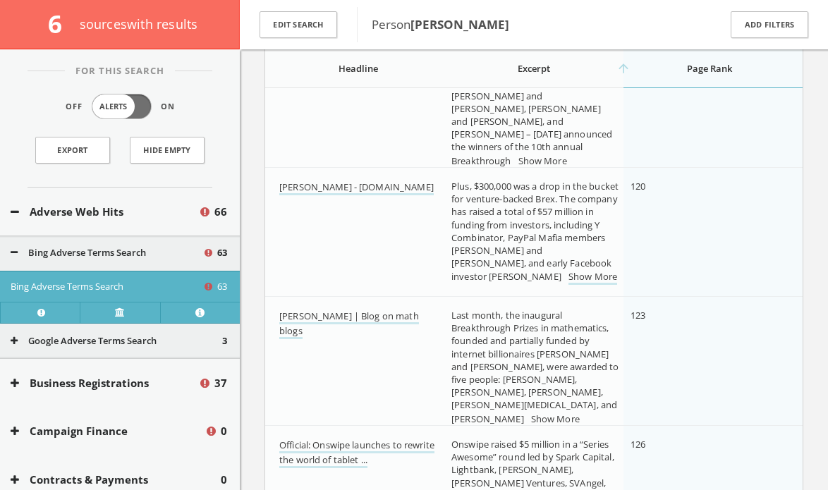
scroll to position [5924, 0]
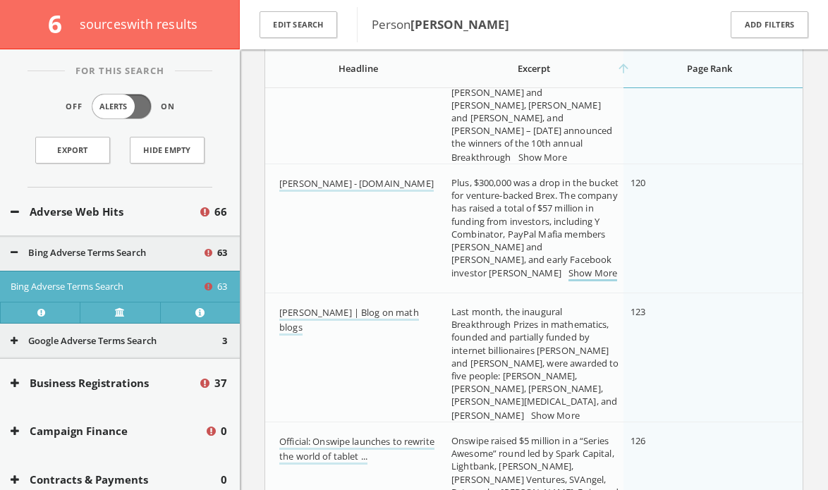
click at [569, 280] on link "Show More" at bounding box center [593, 274] width 49 height 15
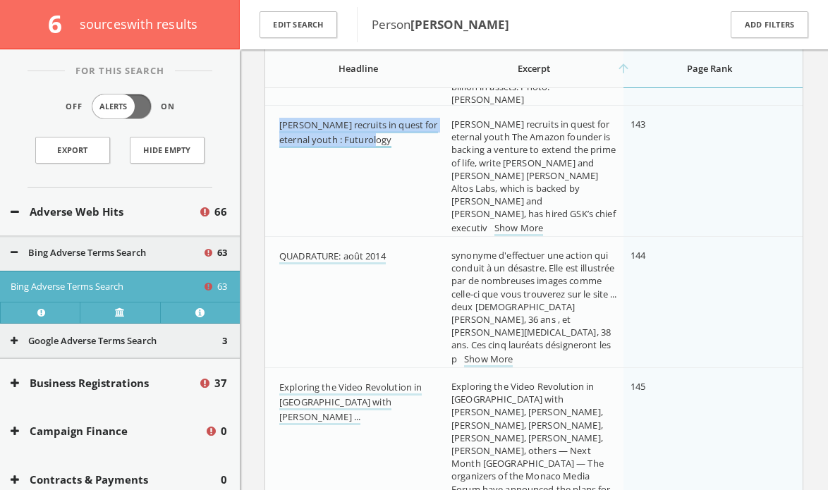
scroll to position [7209, 0]
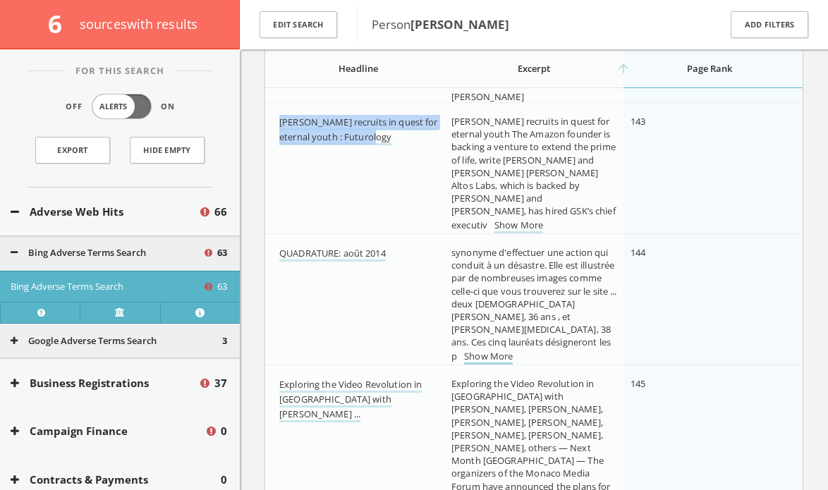
click at [464, 351] on link "Show More" at bounding box center [488, 357] width 49 height 15
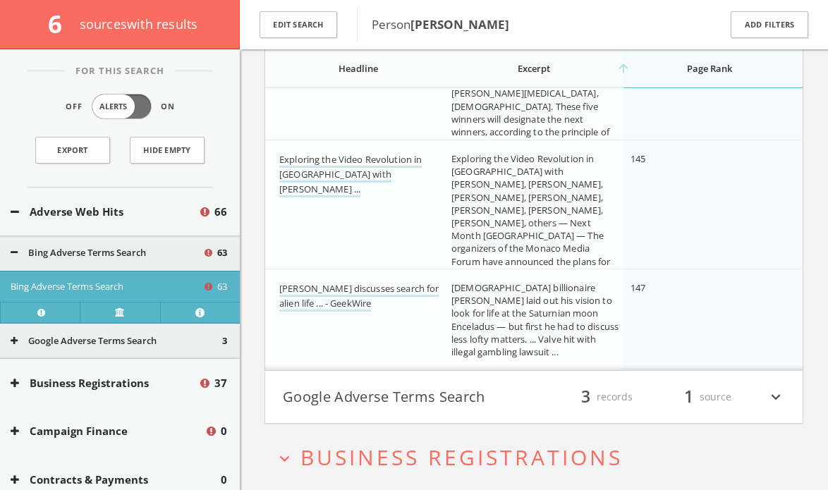
scroll to position [7462, 0]
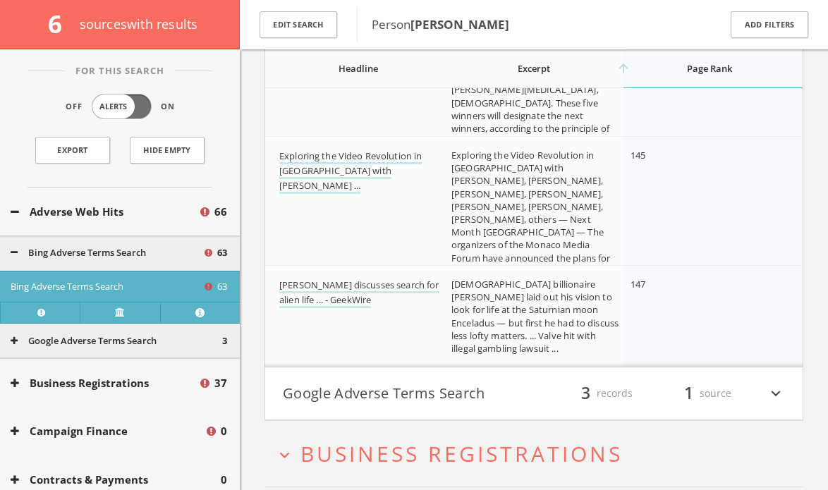
click at [418, 378] on h4 "Google Adverse Terms Search filter_list 3 records 1 source expand_more" at bounding box center [534, 394] width 538 height 52
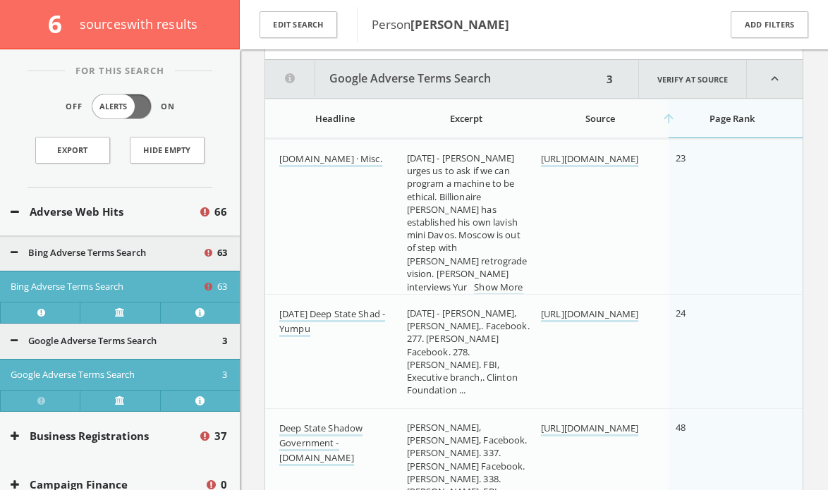
scroll to position [7832, 0]
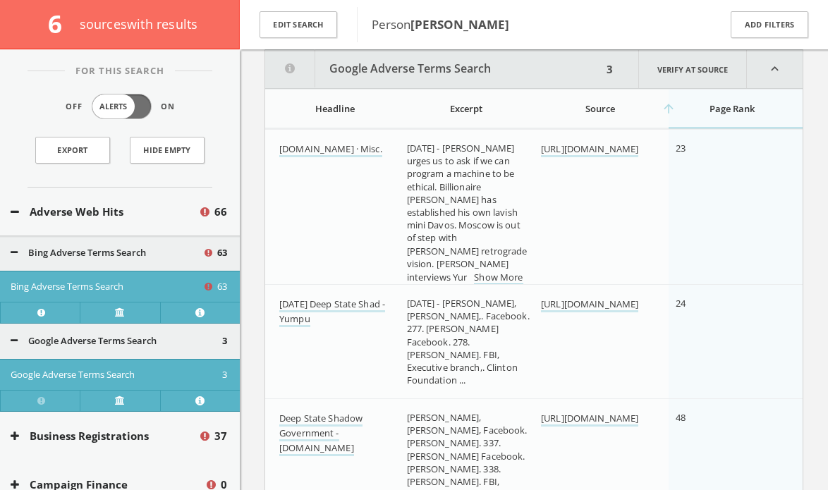
click at [499, 271] on link "Show More" at bounding box center [498, 278] width 49 height 15
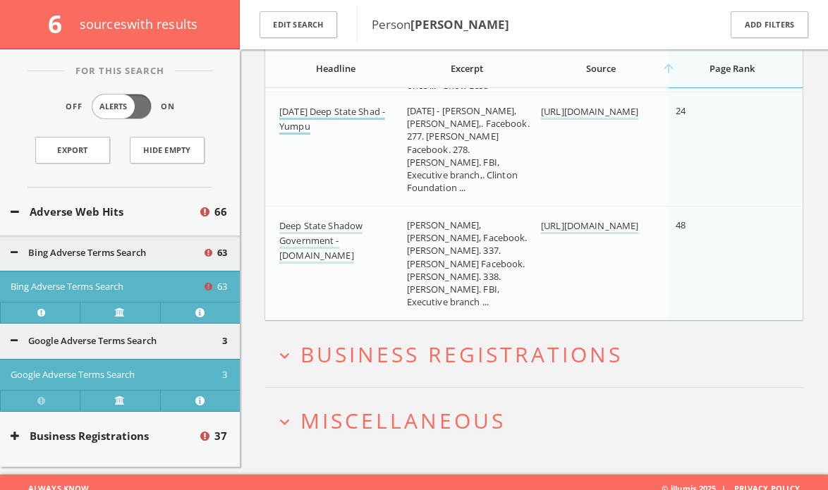
scroll to position [8073, 0]
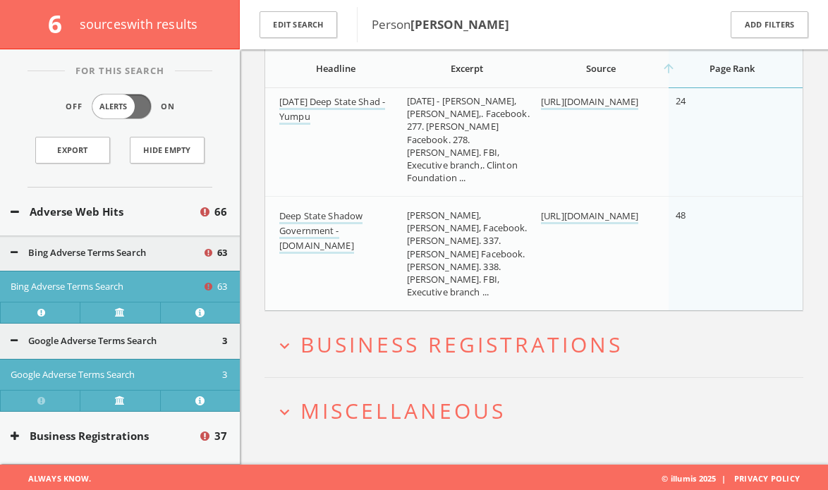
click at [354, 416] on font "Miscellaneous" at bounding box center [403, 411] width 205 height 29
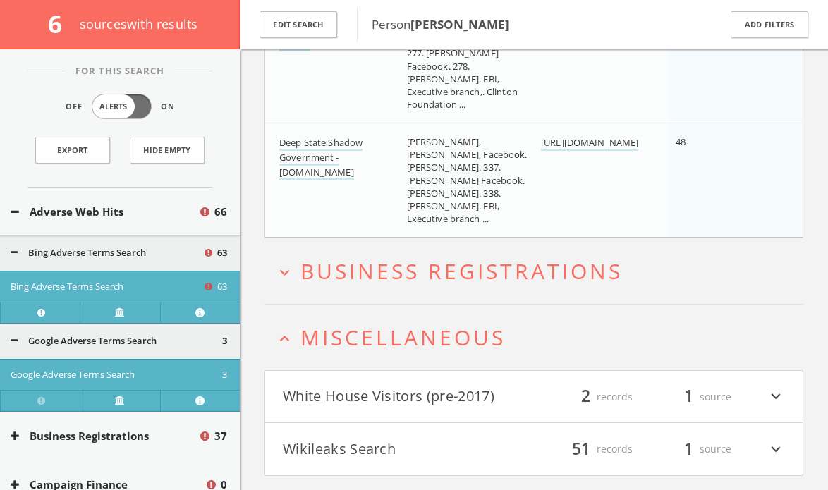
scroll to position [8181, 0]
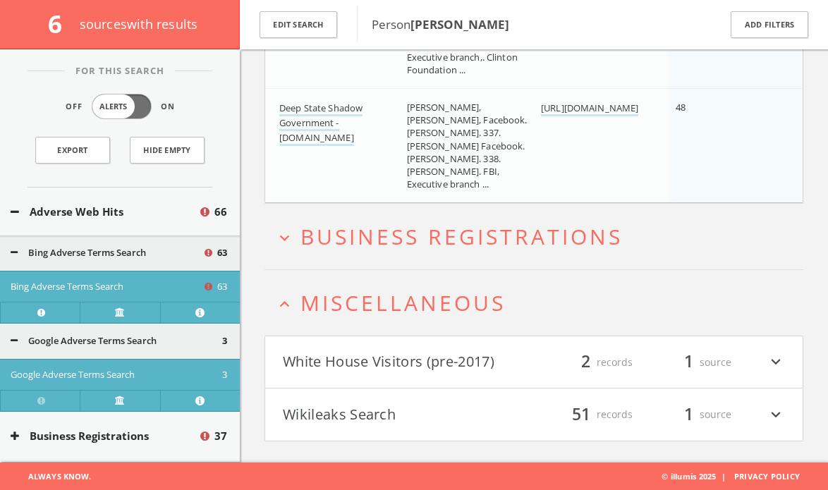
click at [370, 381] on h4 "White House Visitors (pre-2017) filter_list 2 records 1 source expand_more" at bounding box center [534, 363] width 538 height 52
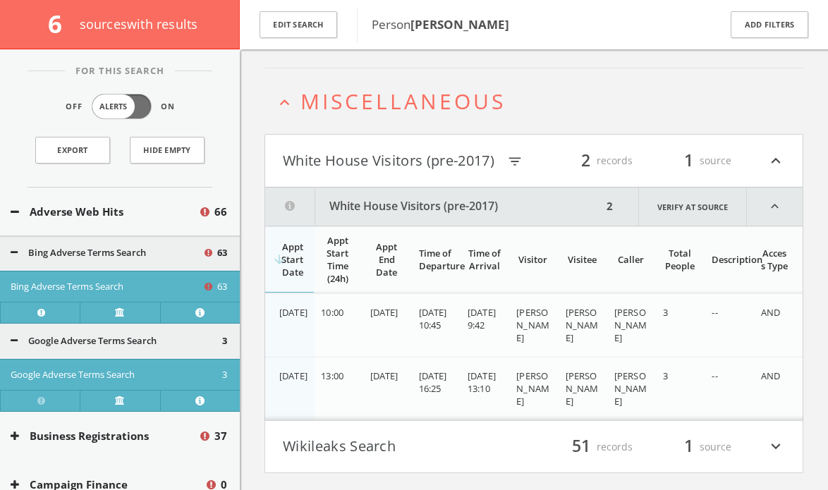
scroll to position [8415, 0]
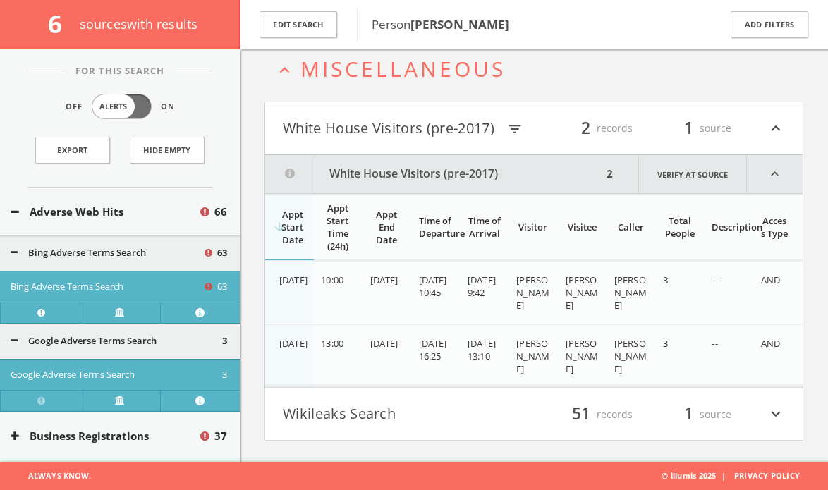
click at [348, 420] on font "Wikileaks Search" at bounding box center [339, 413] width 113 height 19
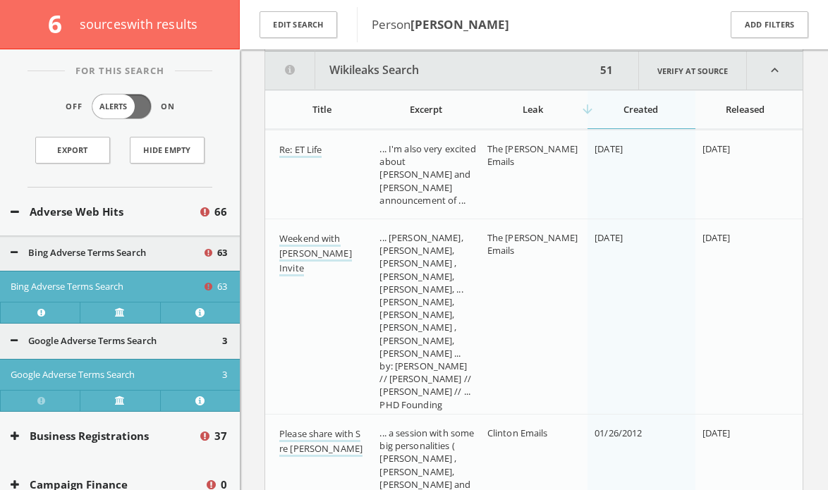
scroll to position [8807, 0]
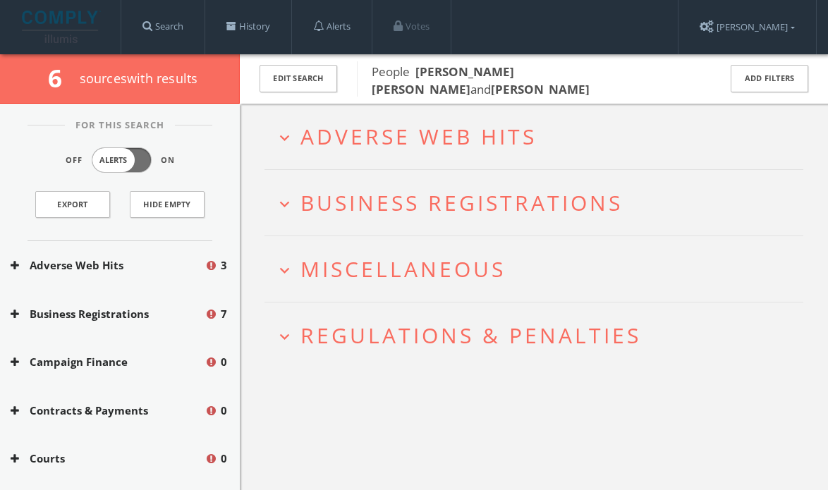
click at [531, 147] on span "Adverse Web Hits" at bounding box center [419, 136] width 236 height 29
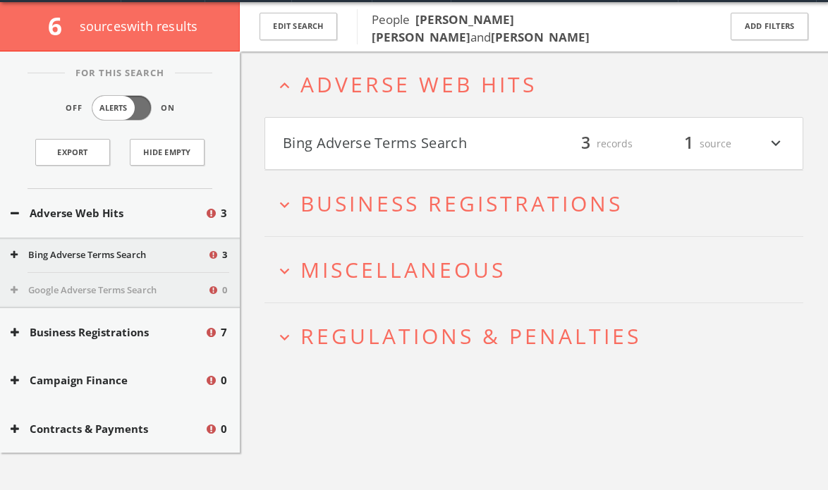
click at [531, 147] on button "Bing Adverse Terms Search" at bounding box center [408, 144] width 251 height 24
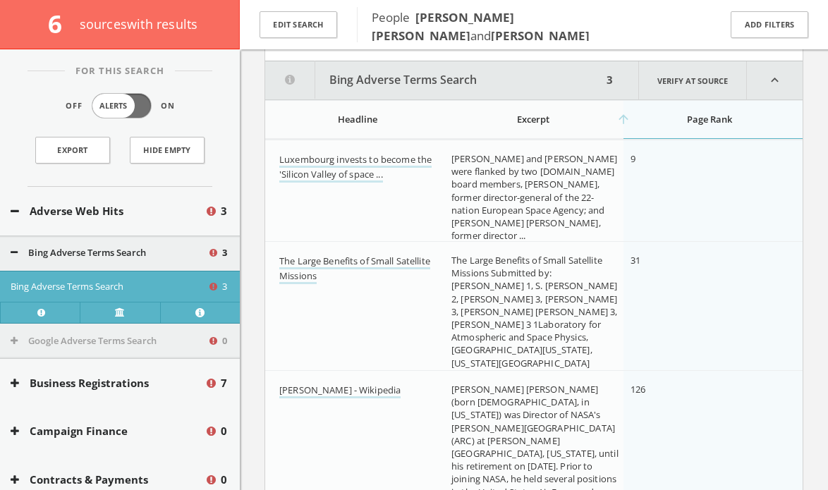
scroll to position [173, 0]
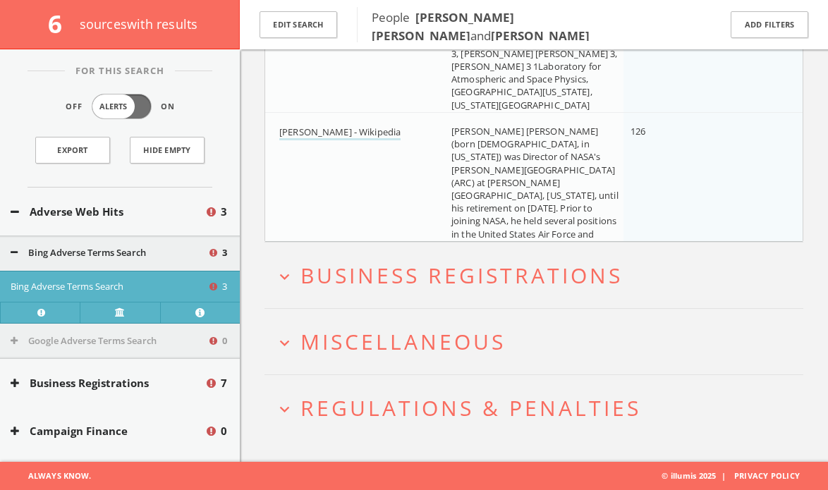
click at [375, 346] on span "Miscellaneous" at bounding box center [403, 341] width 205 height 29
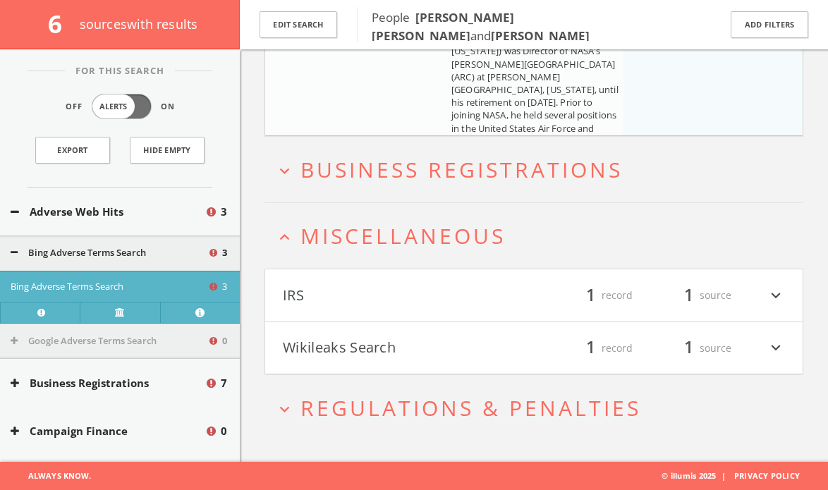
click at [375, 346] on button "Wikileaks Search" at bounding box center [408, 349] width 251 height 24
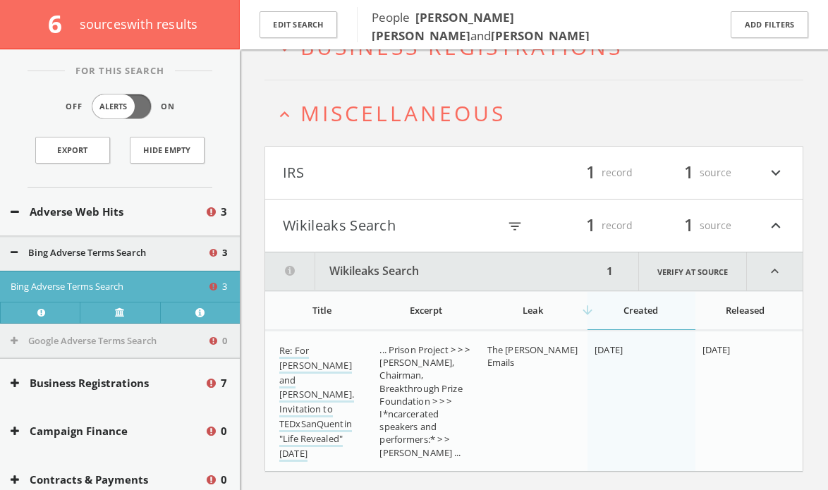
scroll to position [753, 0]
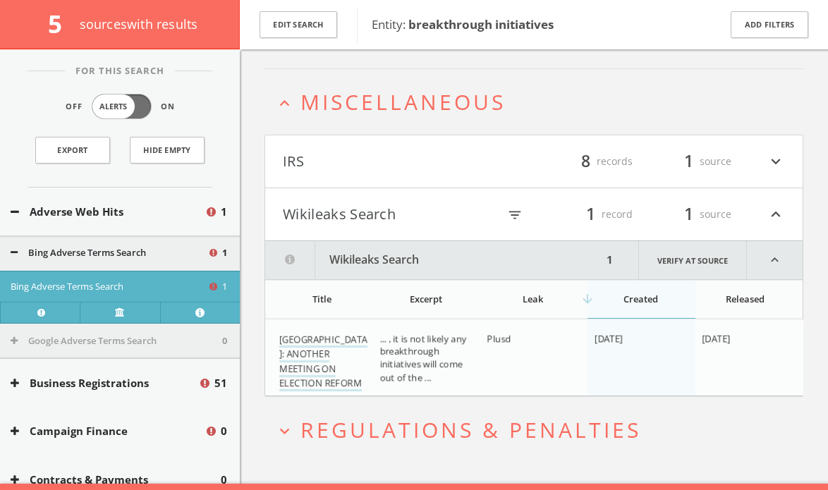
scroll to position [443, 0]
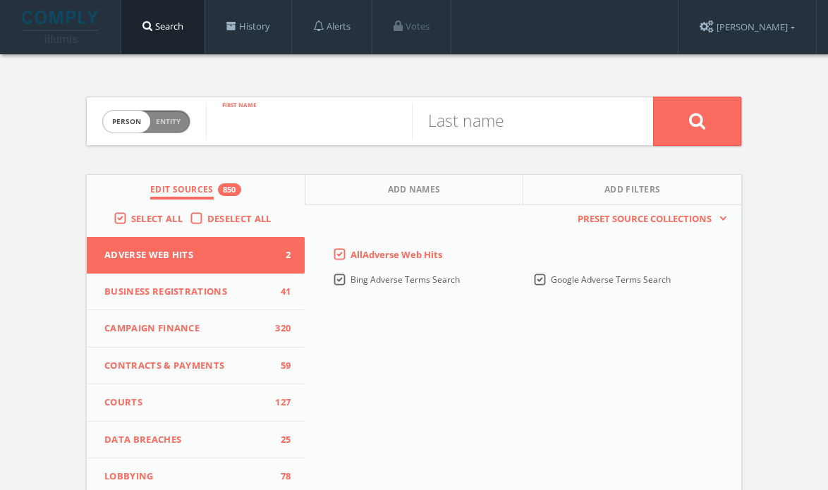
click at [366, 123] on input "text" at bounding box center [309, 121] width 206 height 37
paste input "[PERSON_NAME]"
click at [339, 123] on input "[PERSON_NAME]" at bounding box center [309, 121] width 206 height 37
type input "Dmitry"
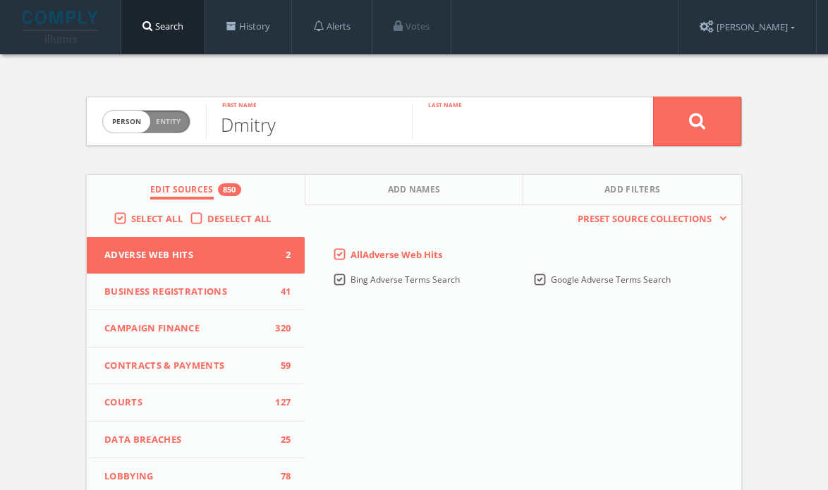
click at [478, 128] on input "text" at bounding box center [515, 121] width 206 height 37
paste input "Grishin"
type input "Grishin"
click at [653, 97] on button at bounding box center [697, 121] width 88 height 49
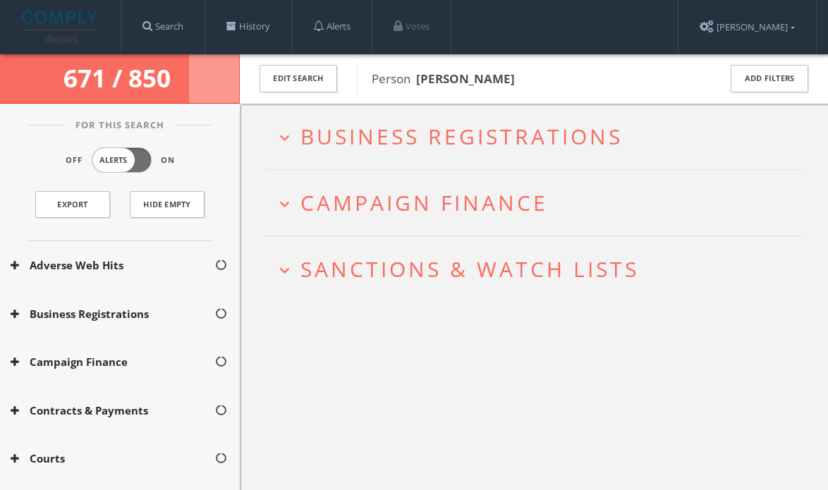
click at [177, 270] on button "Adverse Web Hits" at bounding box center [113, 266] width 204 height 16
